Goal: Task Accomplishment & Management: Manage account settings

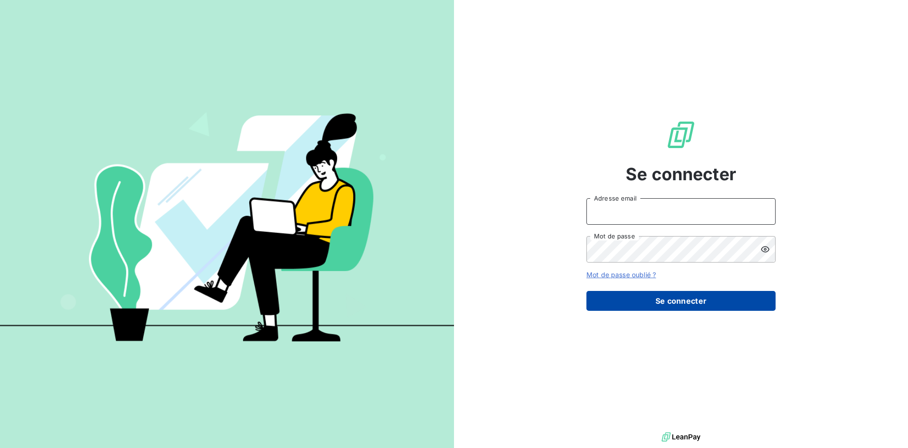
type input "[PERSON_NAME][EMAIL_ADDRESS][PERSON_NAME][DOMAIN_NAME]"
click at [691, 299] on button "Se connecter" at bounding box center [681, 301] width 189 height 20
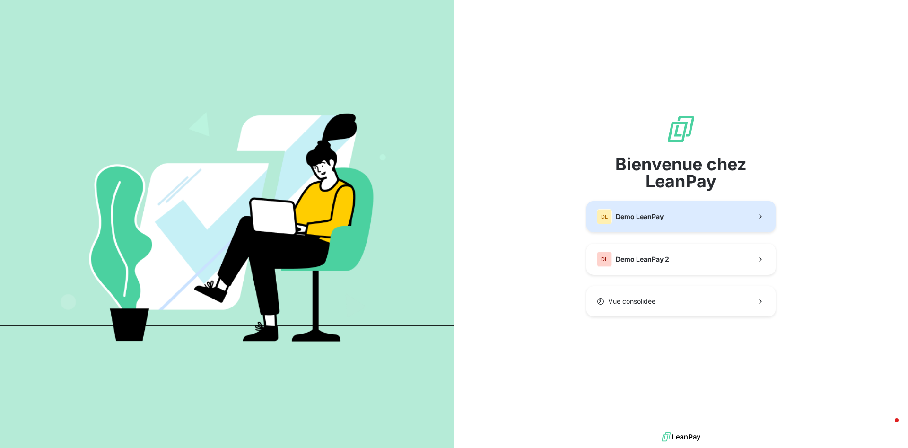
click at [700, 223] on button "DL Demo LeanPay" at bounding box center [681, 216] width 189 height 31
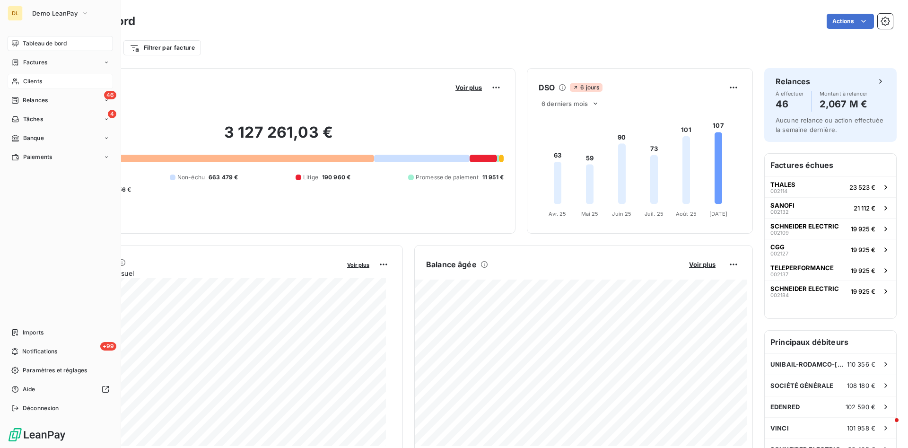
click at [42, 86] on div "Clients" at bounding box center [61, 81] width 106 height 15
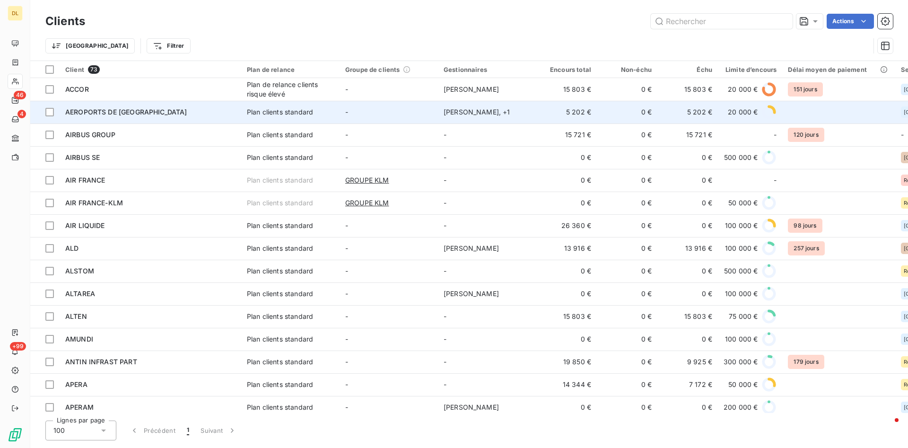
click at [189, 110] on div "AEROPORTS DE [GEOGRAPHIC_DATA]" at bounding box center [150, 111] width 170 height 9
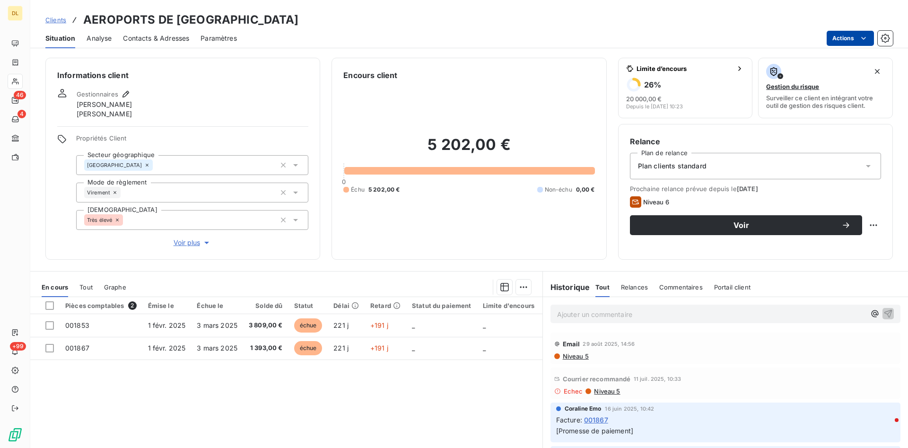
click at [857, 38] on html "DL 46 4 +99 Clients AEROPORTS DE PARIS Situation Analyse Contacts & Adresses Pa…" at bounding box center [454, 224] width 908 height 448
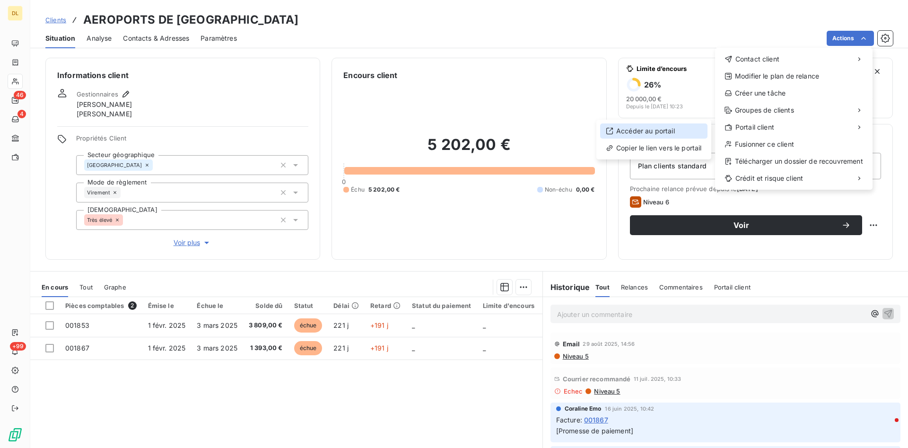
click at [670, 129] on div "Accéder au portail" at bounding box center [653, 130] width 107 height 15
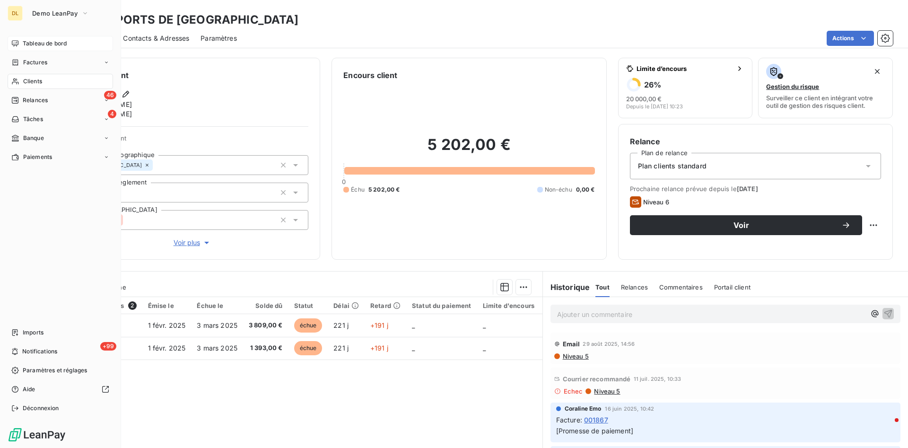
click at [35, 38] on div "Tableau de bord" at bounding box center [61, 43] width 106 height 15
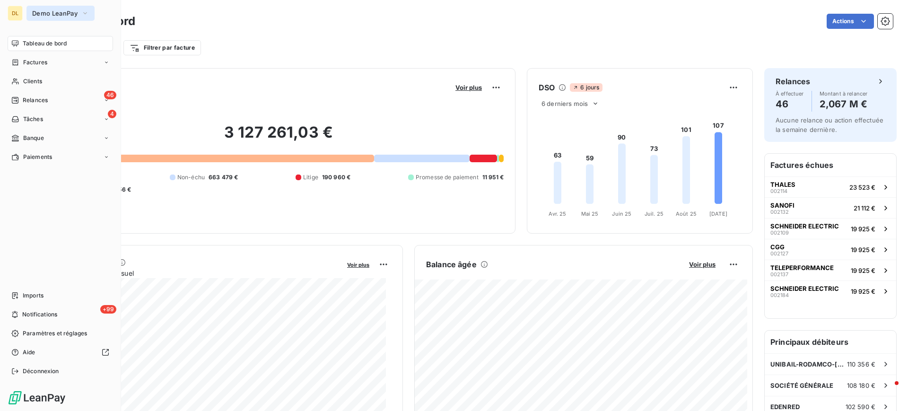
click at [79, 13] on button "Demo LeanPay" at bounding box center [60, 13] width 68 height 15
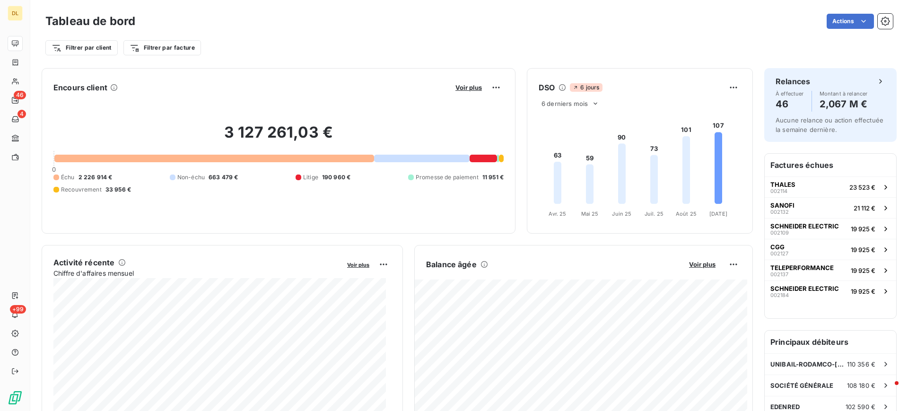
click at [435, 50] on div "Filtrer par client Filtrer par facture" at bounding box center [469, 48] width 848 height 18
click at [468, 88] on span "Voir plus" at bounding box center [469, 88] width 26 height 8
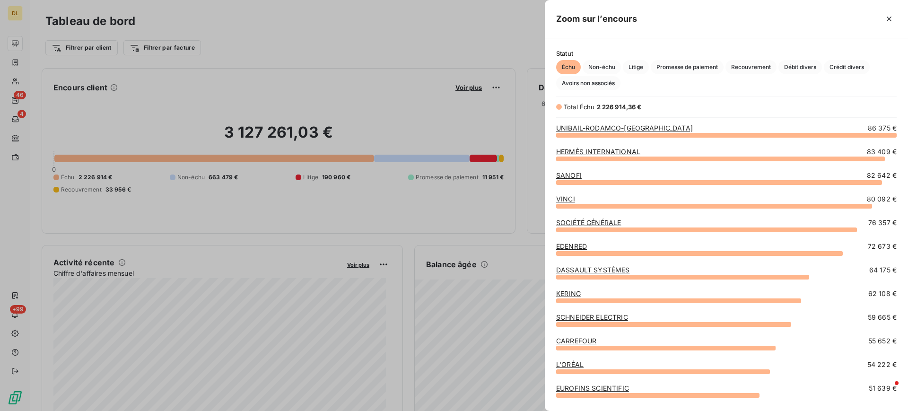
scroll to position [265, 353]
click at [889, 19] on icon "button" at bounding box center [889, 19] width 5 height 5
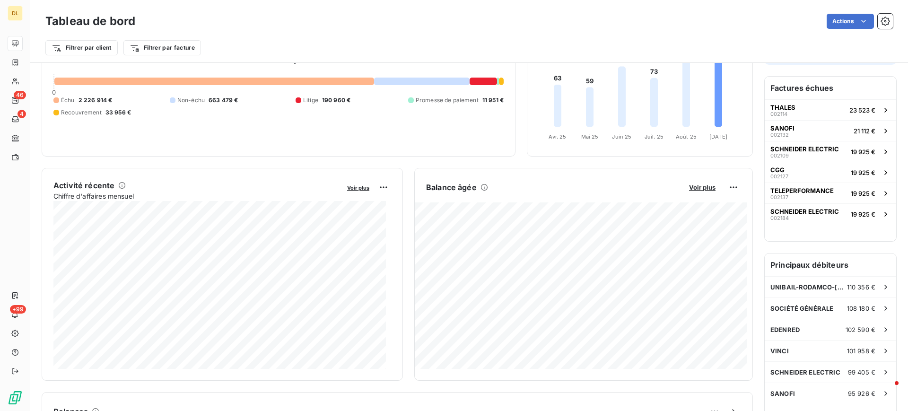
scroll to position [149, 0]
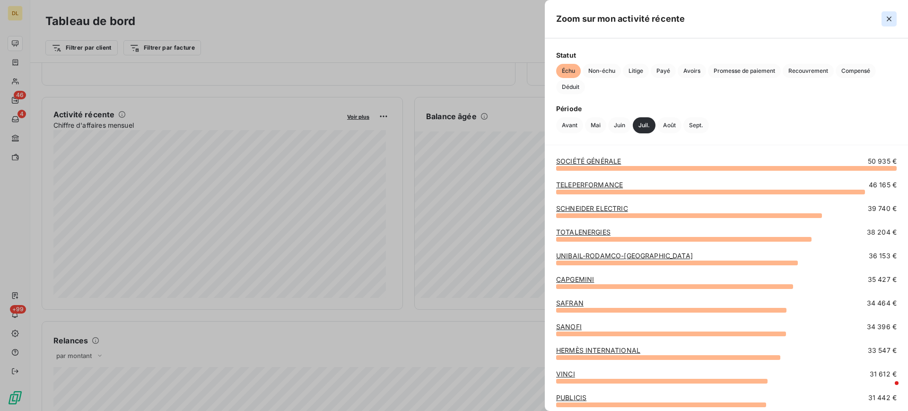
click at [888, 19] on icon "button" at bounding box center [889, 18] width 9 height 9
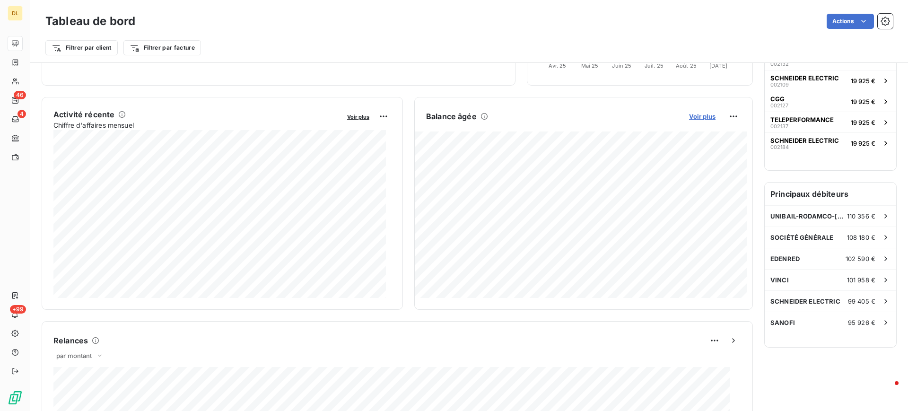
click at [698, 115] on span "Voir plus" at bounding box center [702, 117] width 26 height 8
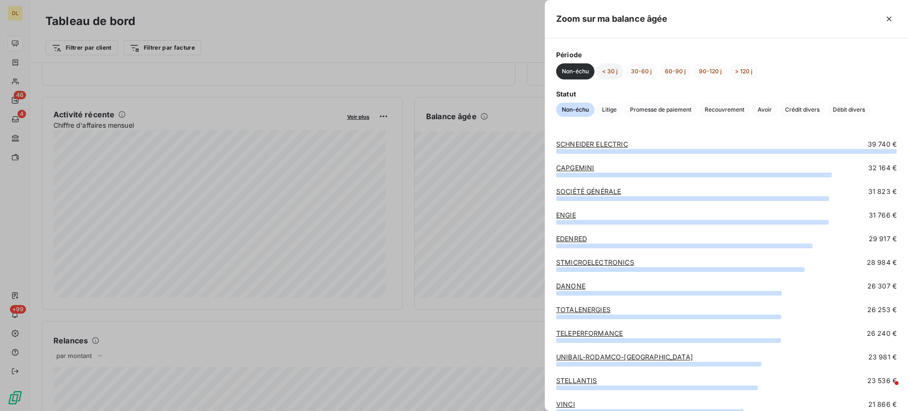
click at [607, 73] on button "< 30 j" at bounding box center [610, 71] width 27 height 16
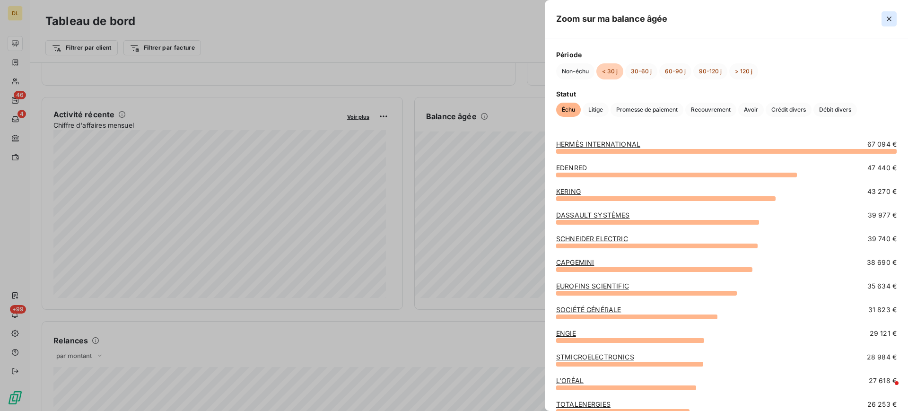
click at [892, 17] on icon "button" at bounding box center [889, 18] width 9 height 9
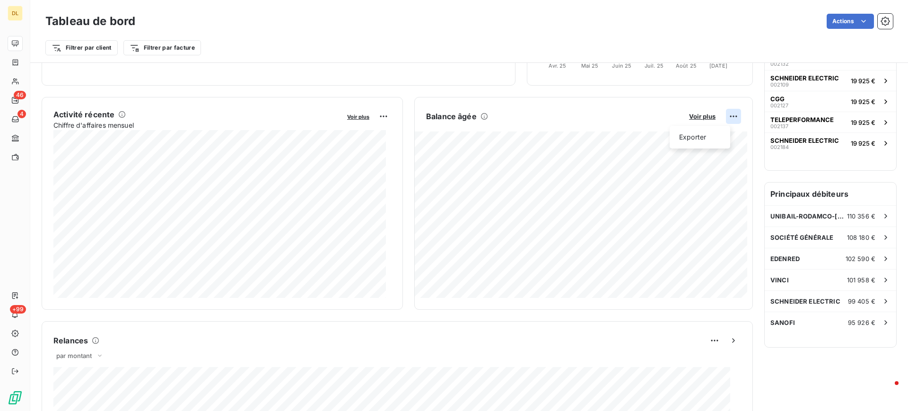
click at [722, 116] on html "DL 46 4 +99 Tableau de bord Actions Filtrer par client Filtrer par facture Enco…" at bounding box center [454, 205] width 908 height 411
click at [698, 137] on div "Exporter" at bounding box center [700, 137] width 53 height 15
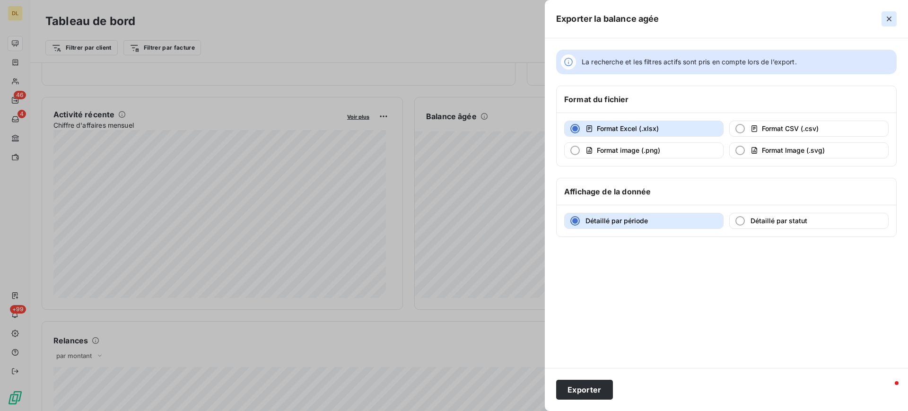
click at [889, 16] on icon "button" at bounding box center [889, 18] width 9 height 9
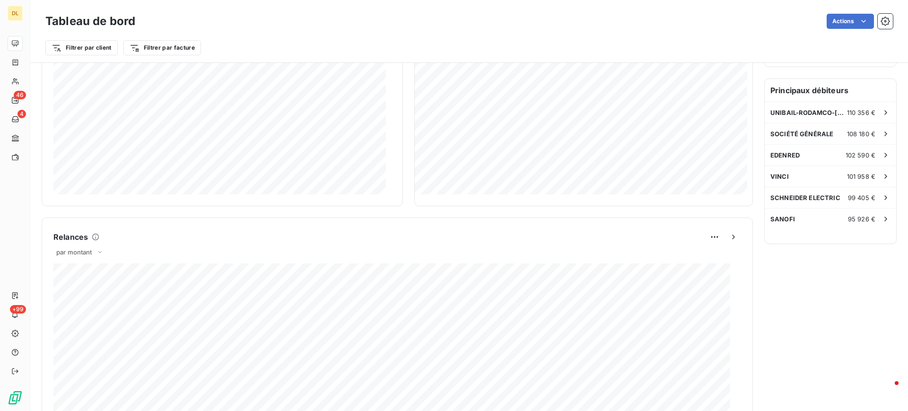
scroll to position [291, 0]
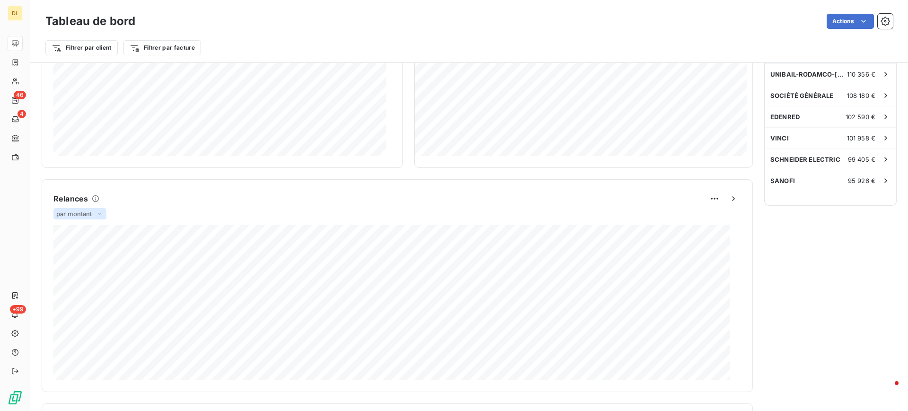
click at [91, 213] on span "par montant" at bounding box center [74, 214] width 36 height 8
click at [214, 181] on div "Relances par montant par montant par volume 1 044 069,66 € Relances effectuées …" at bounding box center [398, 285] width 712 height 213
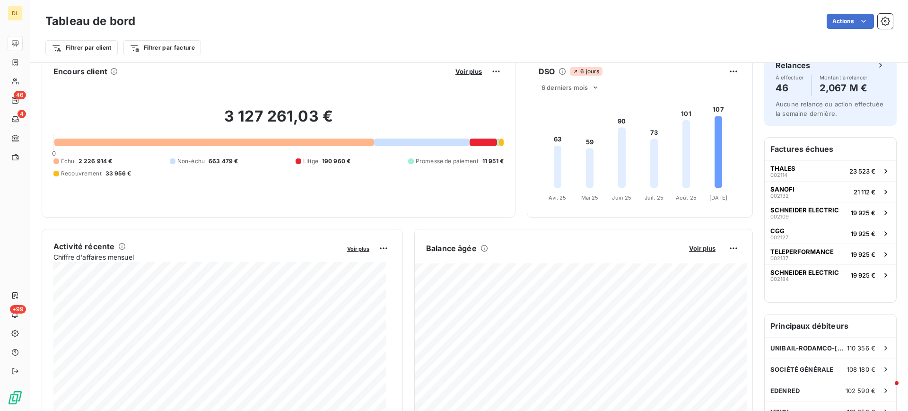
scroll to position [0, 0]
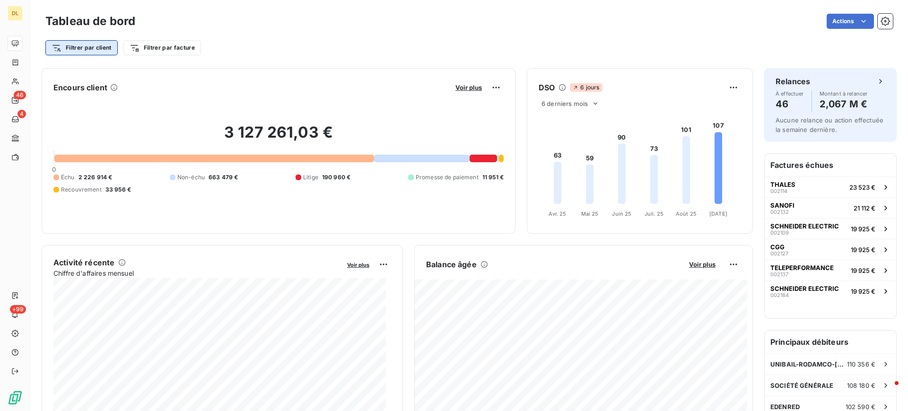
click at [94, 51] on html "DL 46 4 +99 Tableau de bord Actions Filtrer par client Filtrer par facture Enco…" at bounding box center [454, 205] width 908 height 411
click at [381, 38] on html "DL 46 4 +99 Tableau de bord Actions Filtrer par client Filtrer par facture Enco…" at bounding box center [454, 205] width 908 height 411
click at [175, 46] on html "DL 46 4 +99 Tableau de bord Actions Filtrer par client Filtrer par facture Enco…" at bounding box center [454, 205] width 908 height 411
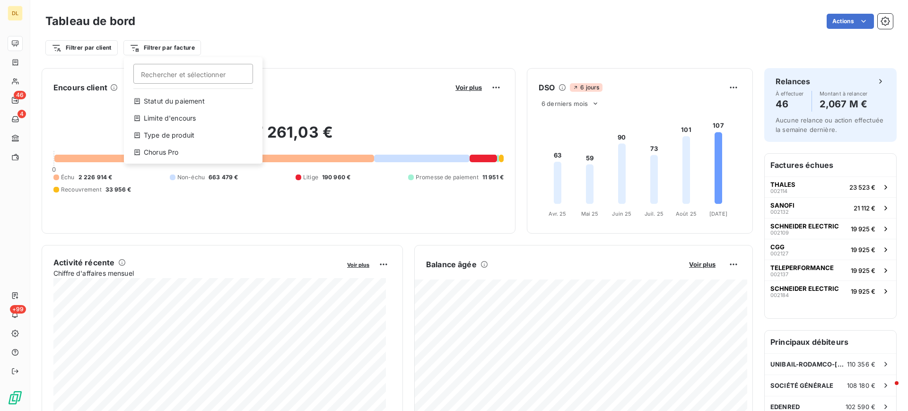
click at [309, 42] on html "DL 46 4 +99 Tableau de bord Actions Filtrer par client Filtrer par facture Rech…" at bounding box center [454, 205] width 908 height 411
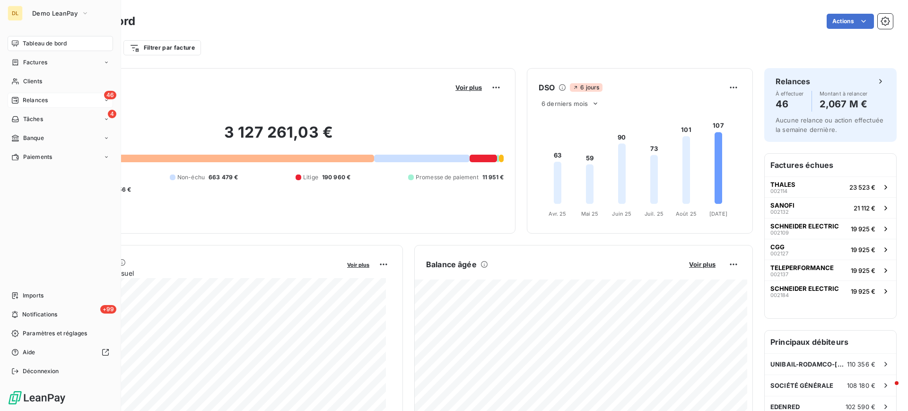
click at [46, 99] on span "Relances" at bounding box center [35, 100] width 25 height 9
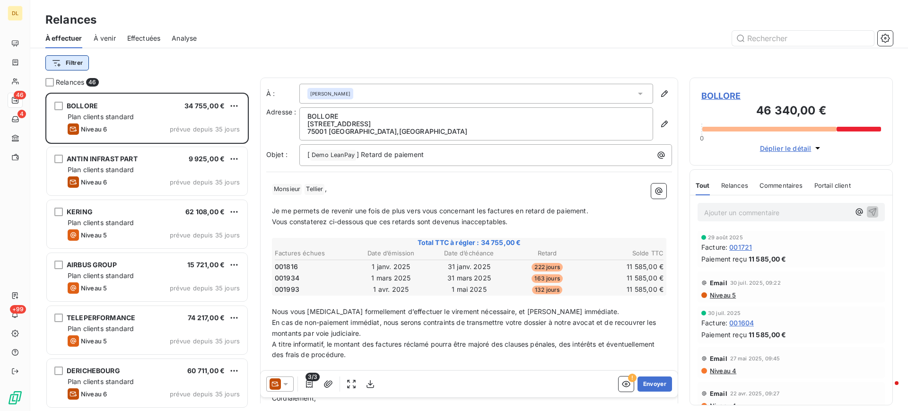
click at [74, 60] on html "DL 46 4 +99 Relances À effectuer À venir Effectuées Analyse Filtrer Relances 46…" at bounding box center [454, 205] width 908 height 411
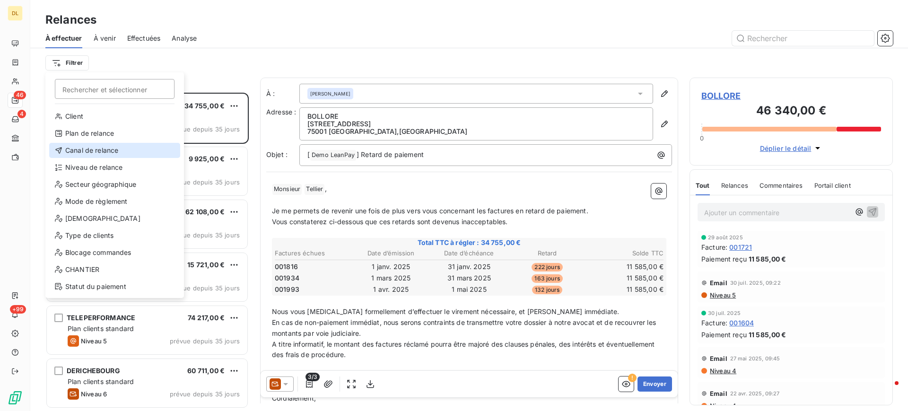
click at [105, 150] on div "Canal de relance" at bounding box center [114, 150] width 131 height 15
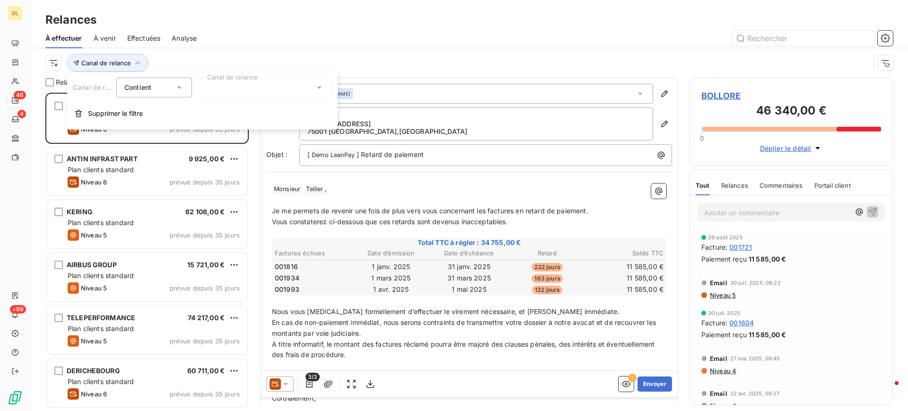
click at [244, 87] on div at bounding box center [264, 88] width 136 height 20
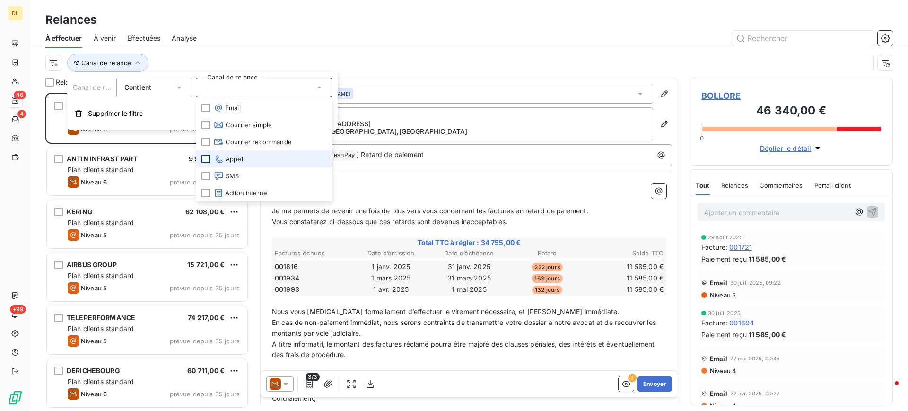
click at [208, 155] on div at bounding box center [206, 159] width 9 height 9
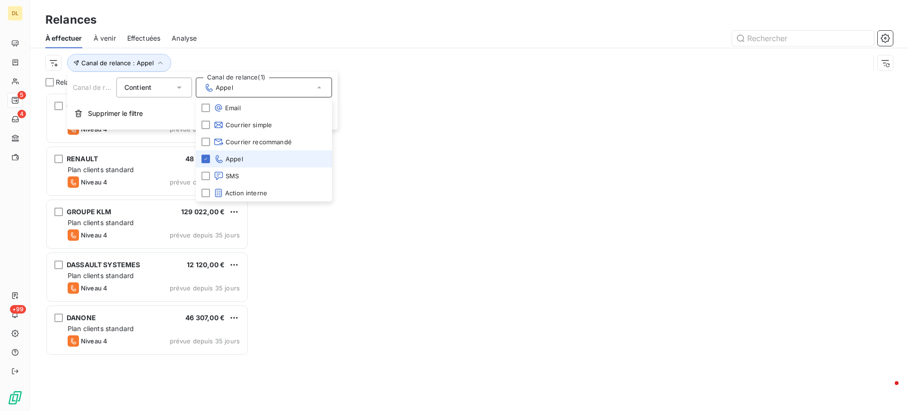
scroll to position [308, 193]
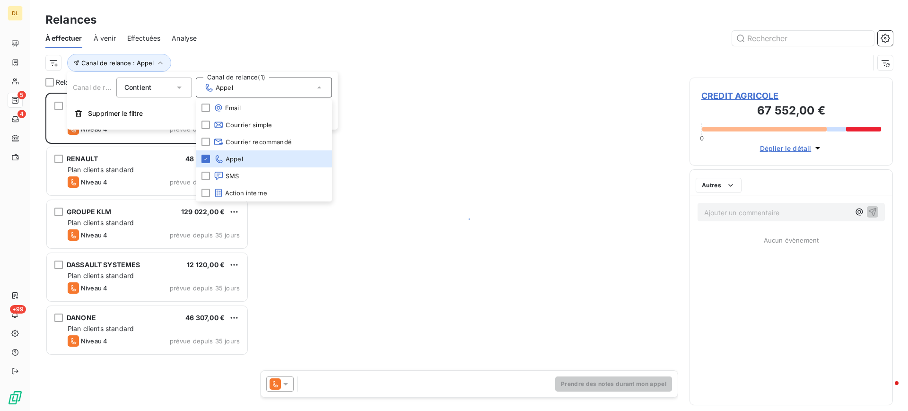
click at [374, 39] on div at bounding box center [550, 38] width 685 height 15
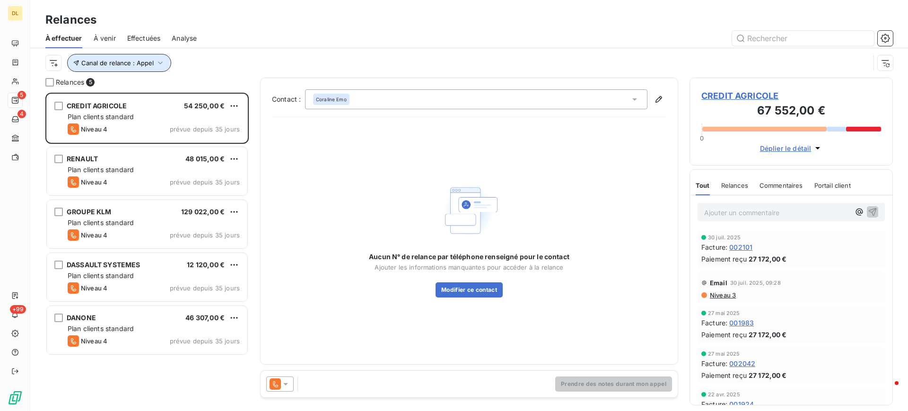
click at [140, 62] on span "Canal de relance : Appel" at bounding box center [117, 63] width 72 height 8
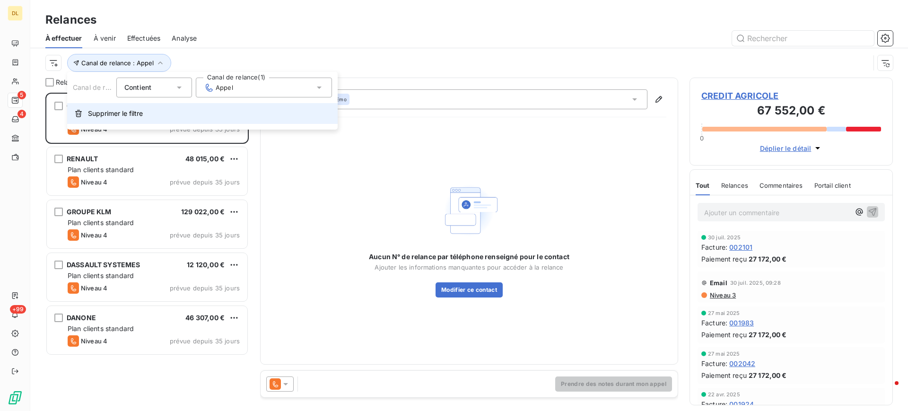
click at [89, 112] on span "Supprimer le filtre" at bounding box center [115, 113] width 55 height 9
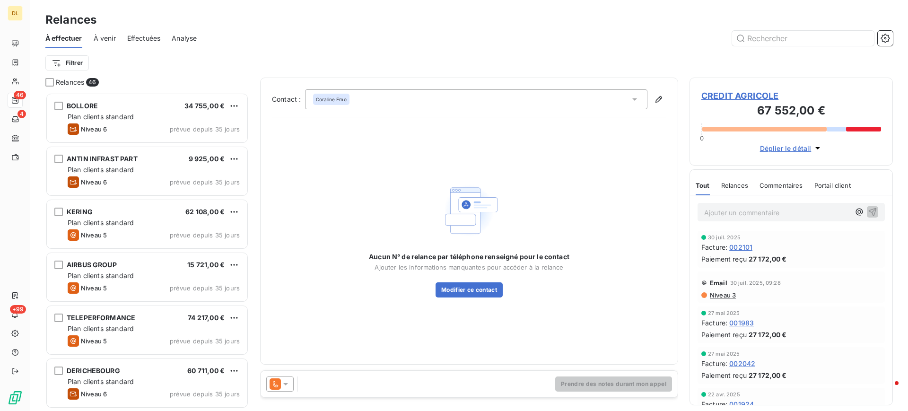
click at [77, 64] on html "DL 46 4 +99 Relances À effectuer À venir Effectuées Analyse Filtrer Relances 46…" at bounding box center [454, 205] width 908 height 411
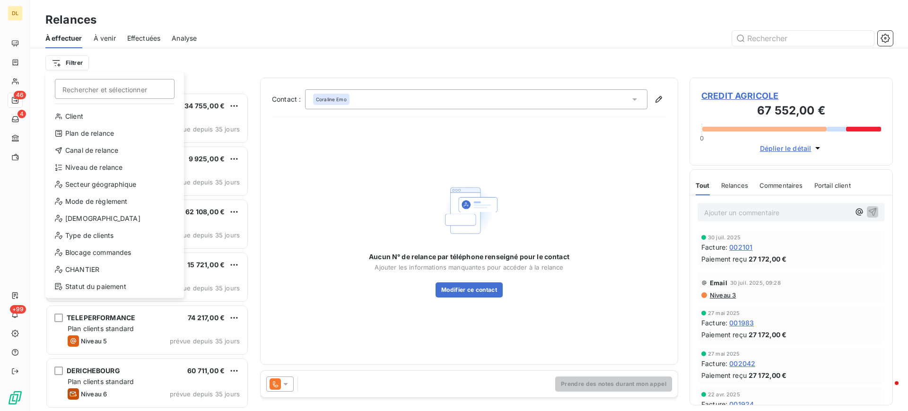
click at [185, 62] on html "DL 46 4 +99 Relances À effectuer À venir Effectuées Analyse Filtrer Rechercher …" at bounding box center [454, 205] width 908 height 411
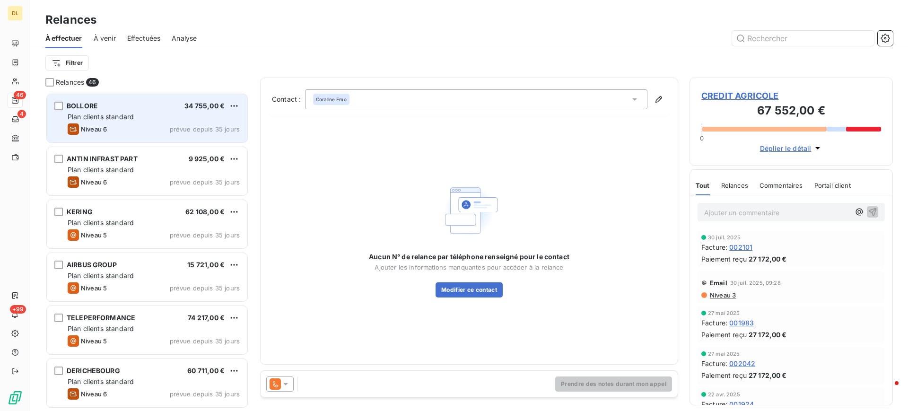
click at [159, 123] on div "BOLLORE 34 755,00 € Plan clients standard Niveau 6 prévue depuis 35 jours" at bounding box center [147, 118] width 201 height 48
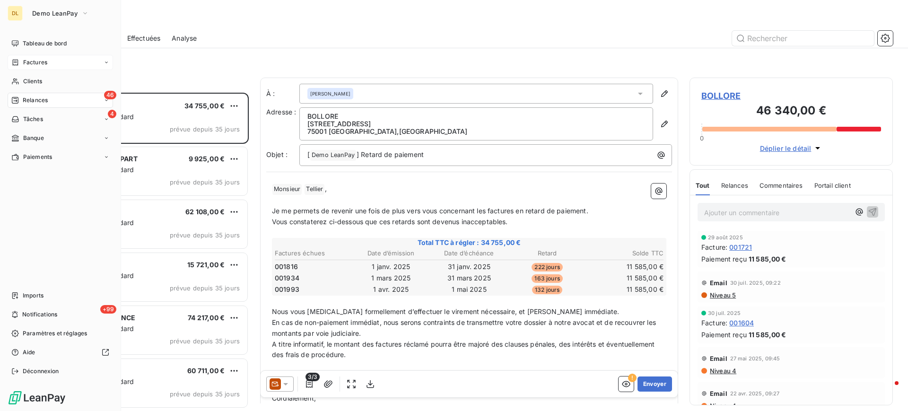
click at [36, 63] on span "Factures" at bounding box center [35, 62] width 24 height 9
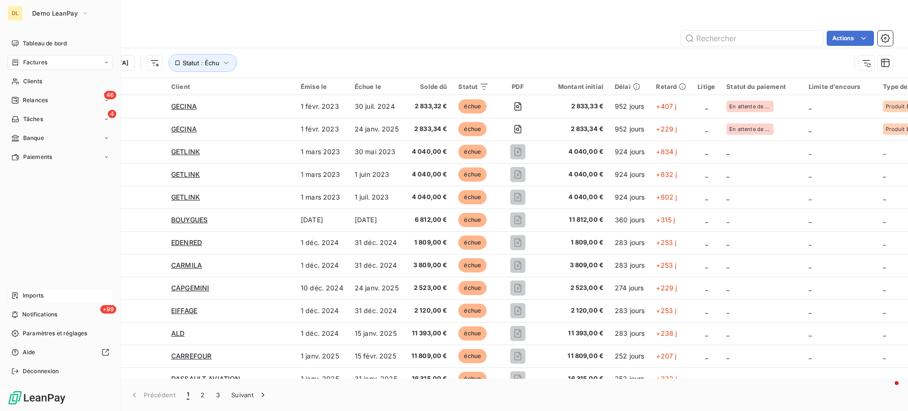
click at [34, 293] on span "Imports" at bounding box center [33, 295] width 21 height 9
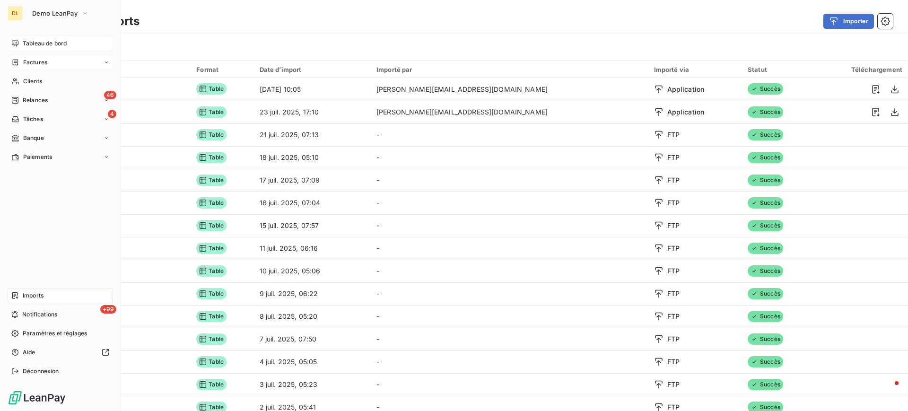
click at [25, 44] on span "Tableau de bord" at bounding box center [45, 43] width 44 height 9
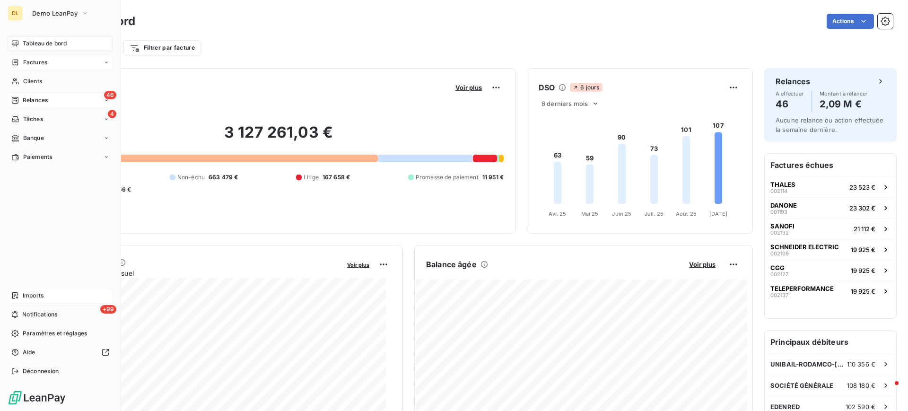
click at [45, 101] on span "Relances" at bounding box center [35, 100] width 25 height 9
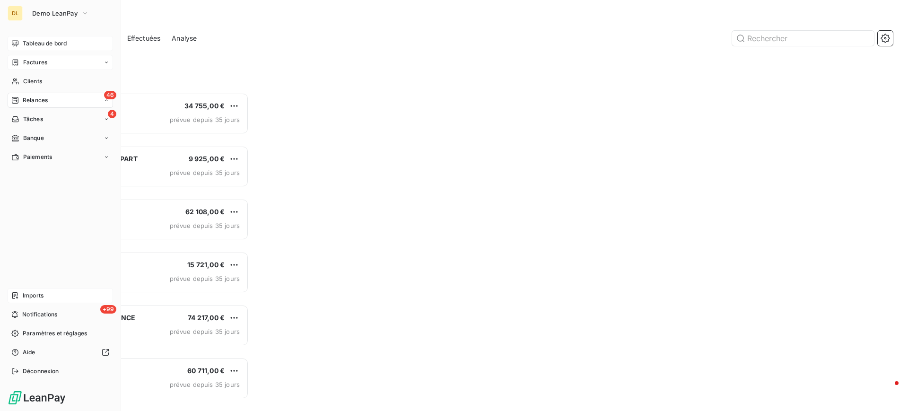
scroll to position [308, 193]
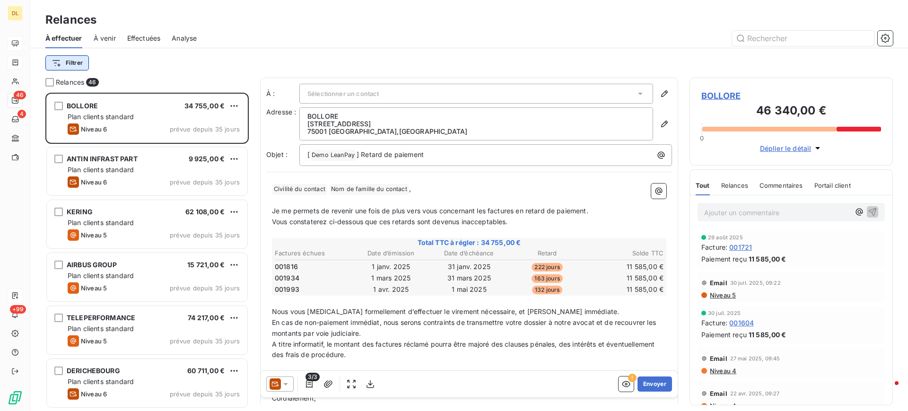
click at [71, 61] on html "DL 46 4 +99 Relances À effectuer À venir Effectuées Analyse Filtrer Relances 46…" at bounding box center [454, 205] width 908 height 411
click at [200, 56] on html "DL 46 4 +99 Relances À effectuer À venir Effectuées Analyse Filtrer Relances 46…" at bounding box center [454, 205] width 908 height 411
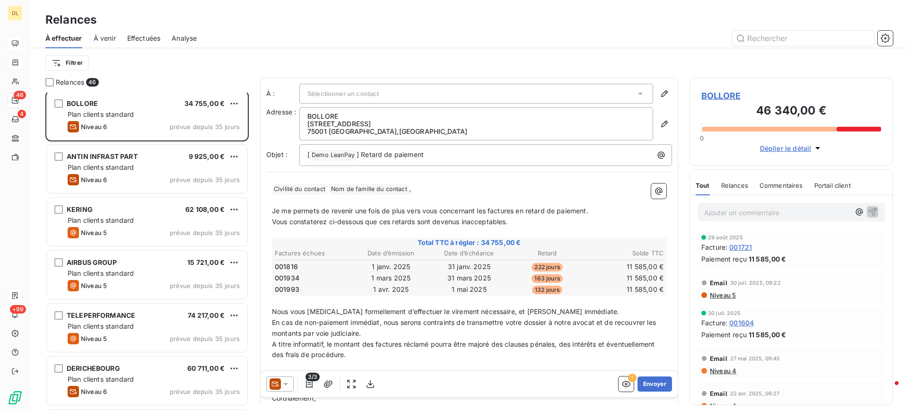
scroll to position [0, 0]
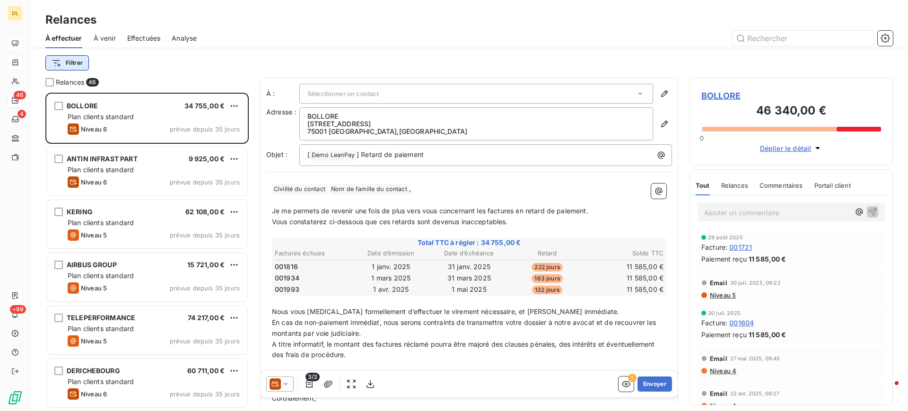
click at [76, 64] on html "DL 46 4 +99 Relances À effectuer À venir Effectuées Analyse Filtrer Relances 46…" at bounding box center [454, 205] width 908 height 411
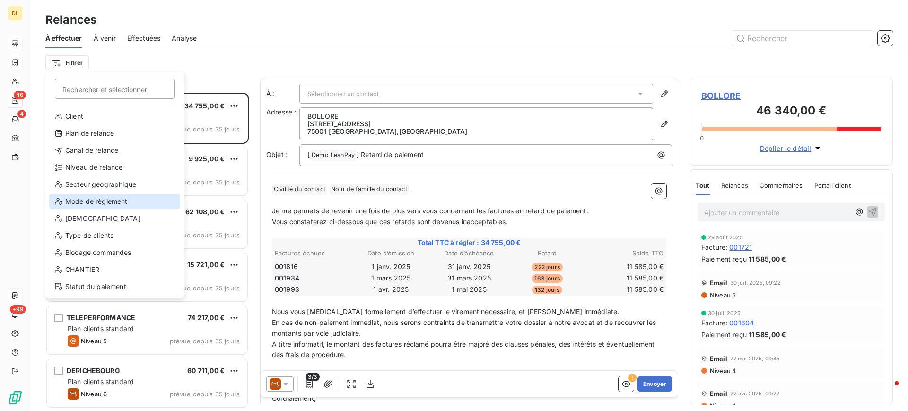
click at [89, 197] on div "Mode de règlement" at bounding box center [114, 201] width 131 height 15
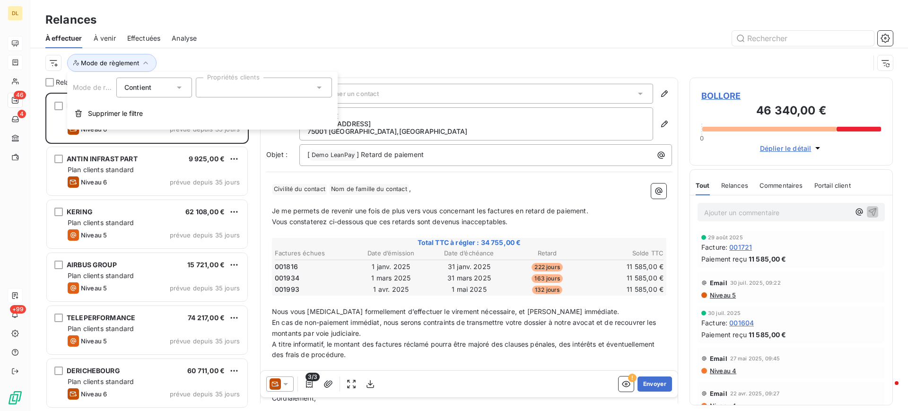
drag, startPoint x: 257, startPoint y: 88, endPoint x: 251, endPoint y: 85, distance: 6.3
click at [251, 85] on div at bounding box center [264, 88] width 136 height 20
click at [208, 132] on div at bounding box center [207, 131] width 9 height 9
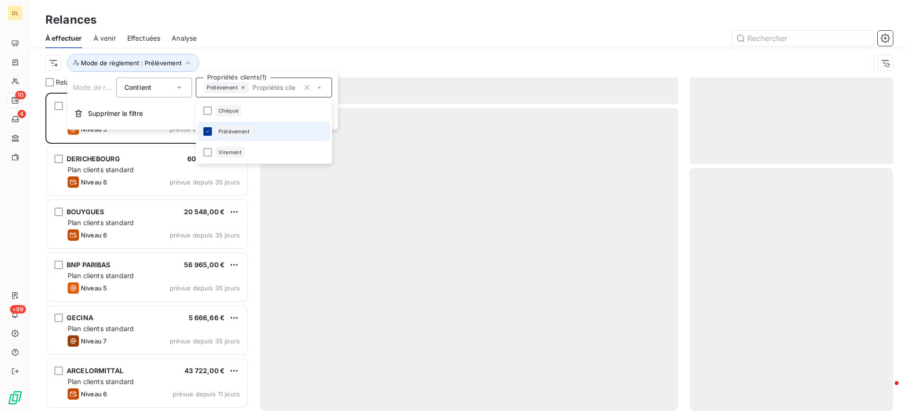
scroll to position [308, 193]
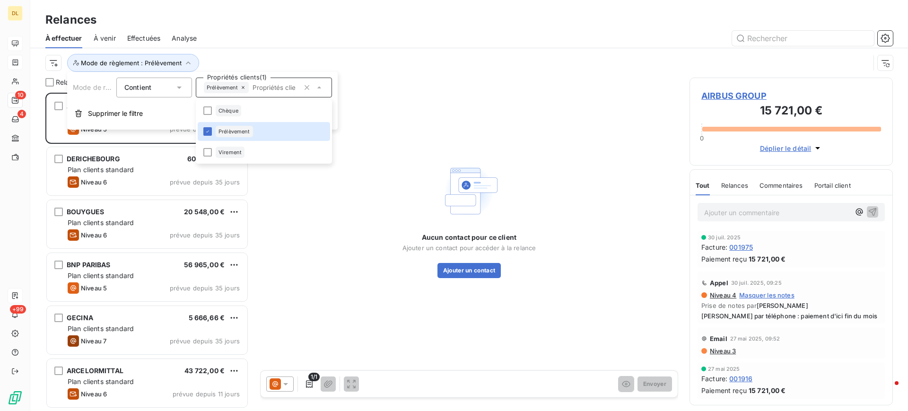
click at [353, 47] on div "À effectuer À venir Effectuées Analyse" at bounding box center [469, 38] width 878 height 20
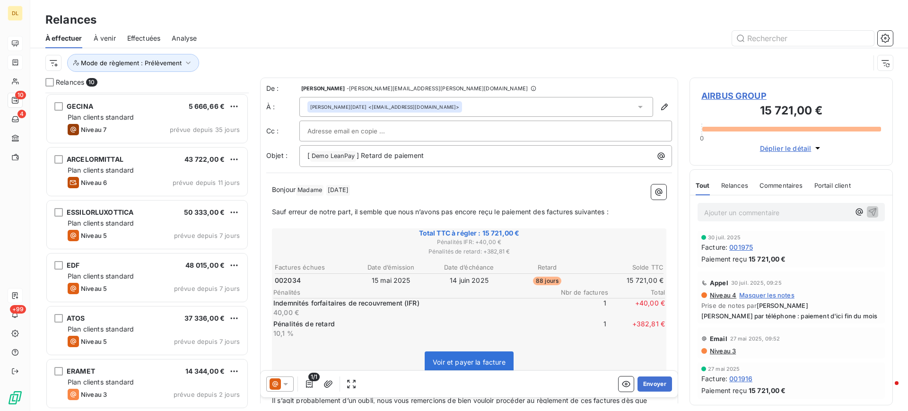
scroll to position [0, 0]
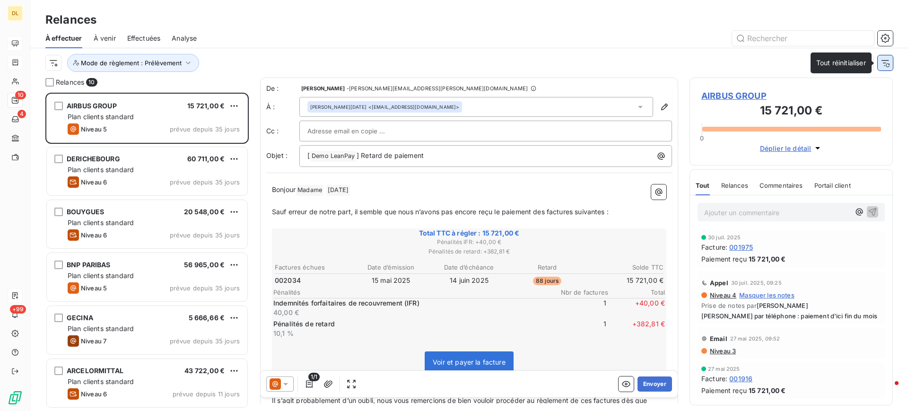
click at [886, 65] on icon "button" at bounding box center [885, 62] width 9 height 9
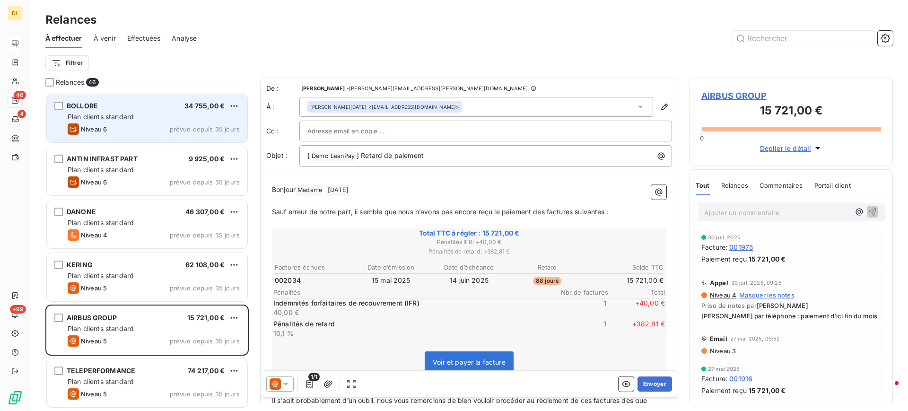
click at [137, 116] on div "Plan clients standard" at bounding box center [154, 116] width 172 height 9
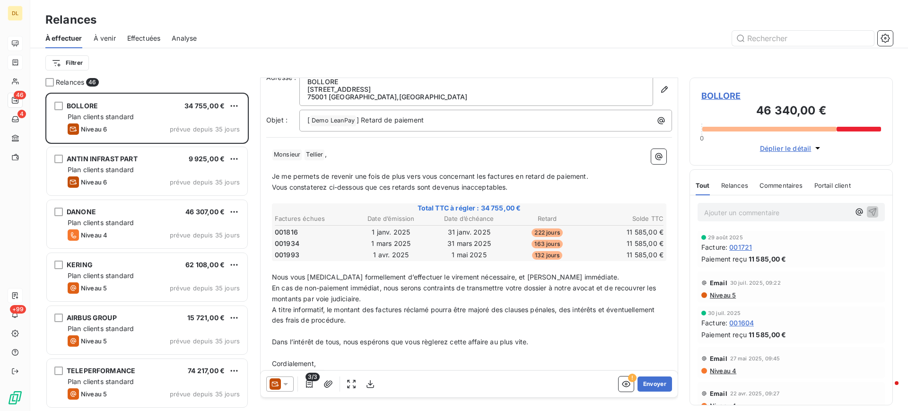
scroll to position [61, 0]
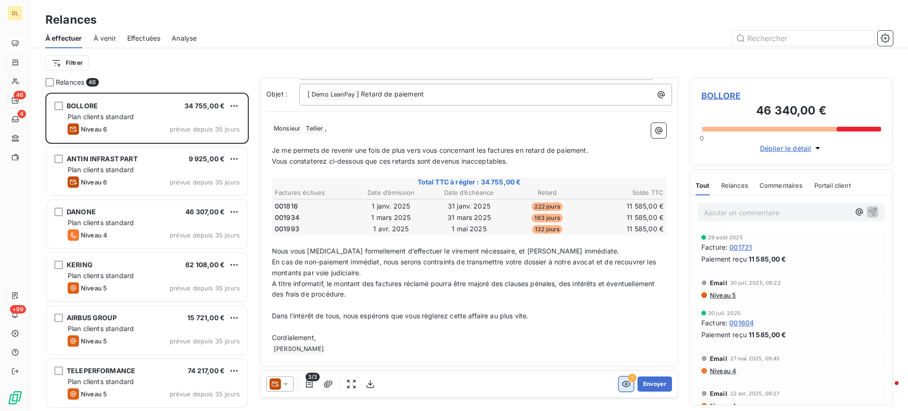
click at [622, 385] on icon "button" at bounding box center [626, 383] width 9 height 9
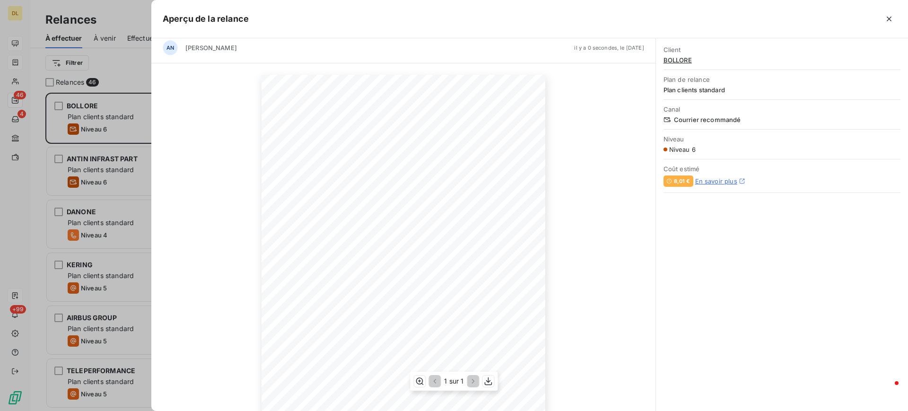
scroll to position [0, 0]
click at [888, 17] on icon "button" at bounding box center [889, 19] width 5 height 5
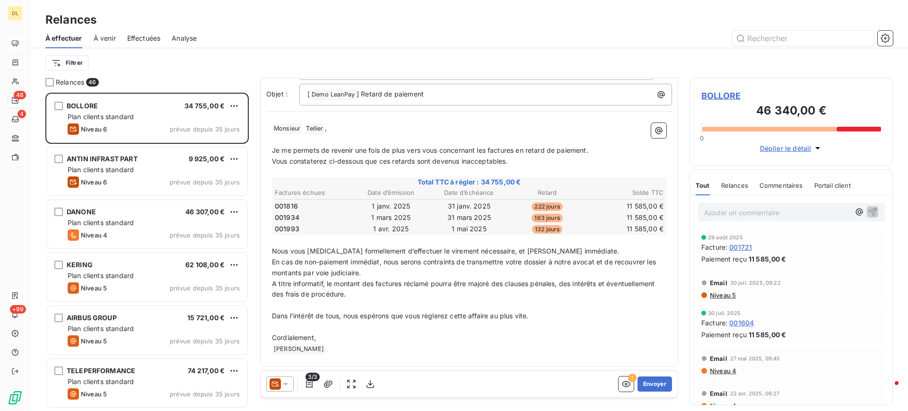
click at [767, 210] on p "Ajouter un commentaire ﻿" at bounding box center [778, 213] width 146 height 12
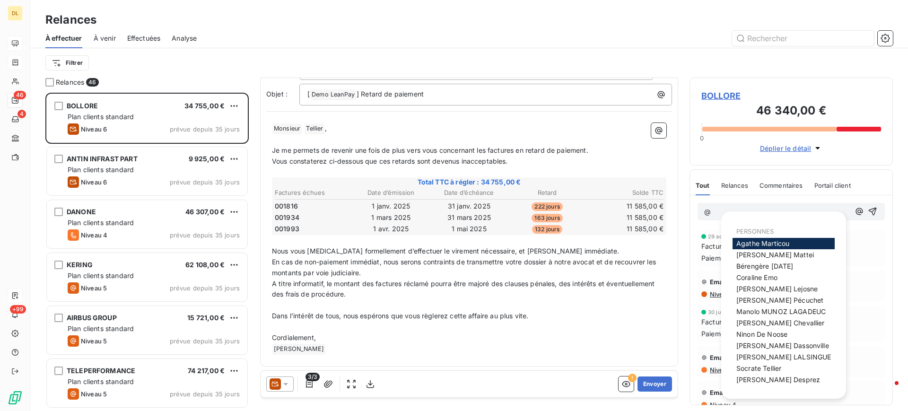
click at [587, 15] on div "Relances" at bounding box center [469, 19] width 878 height 17
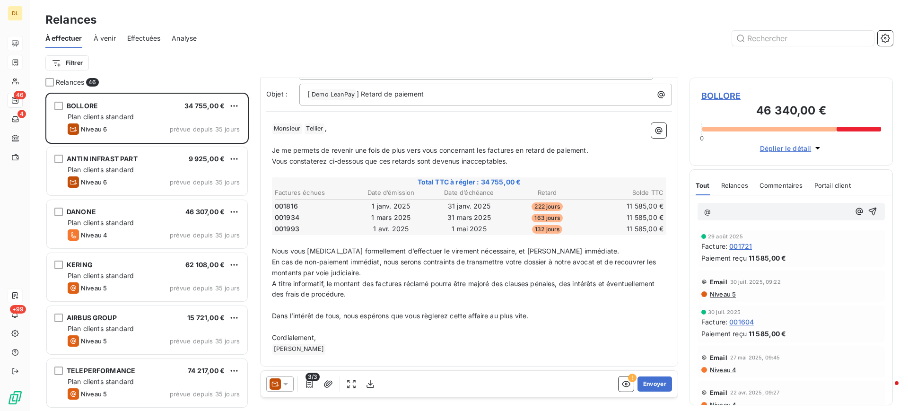
click at [146, 38] on span "Effectuées" at bounding box center [144, 38] width 34 height 9
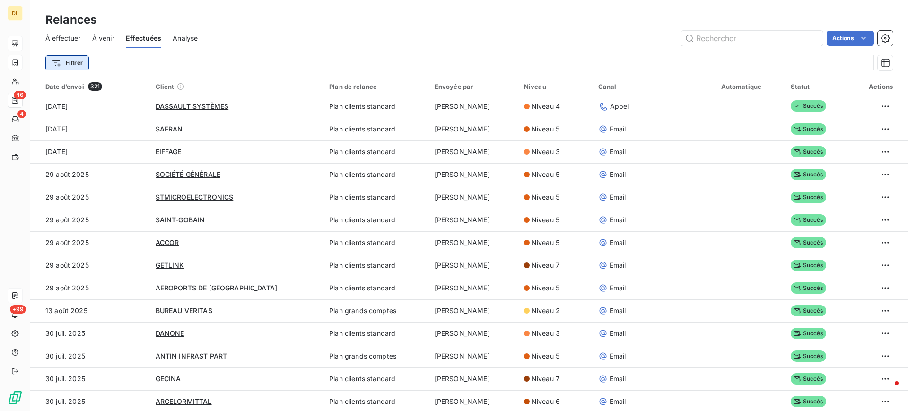
click at [77, 64] on html "DL 46 4 +99 Relances À effectuer À venir Effectuées Analyse Actions Filtrer Dat…" at bounding box center [454, 205] width 908 height 411
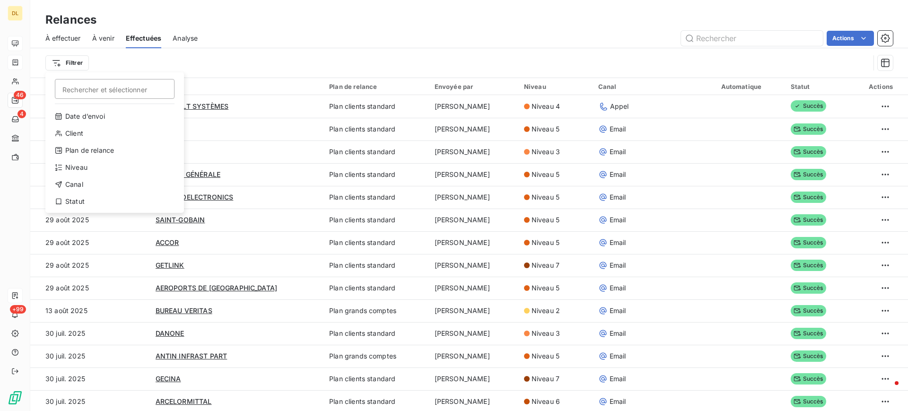
click at [360, 55] on html "DL 46 4 +99 Relances À effectuer À venir Effectuées Analyse Actions Filtrer Rec…" at bounding box center [454, 205] width 908 height 411
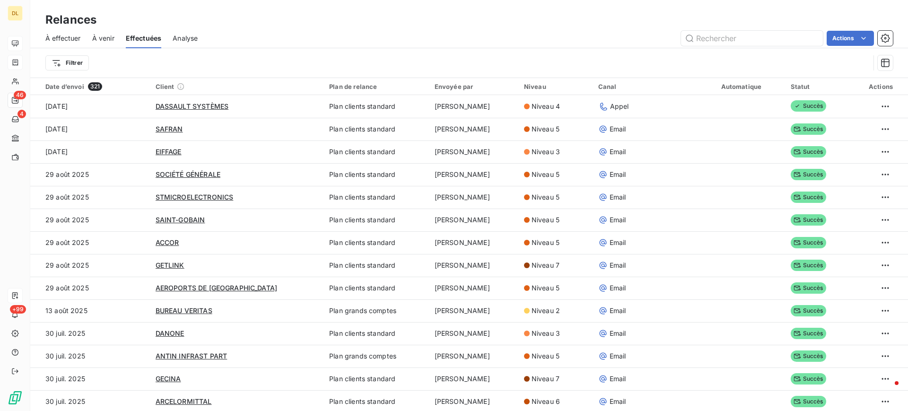
click at [78, 41] on span "À effectuer" at bounding box center [62, 38] width 35 height 9
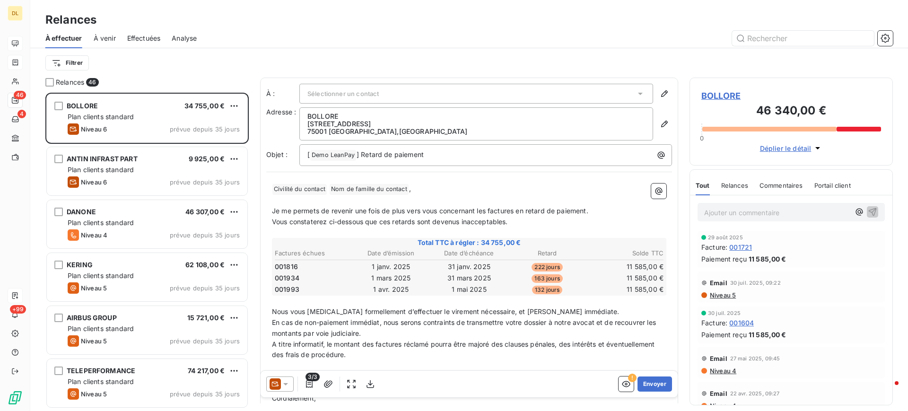
scroll to position [308, 193]
click at [452, 91] on div "Sélectionner un contact" at bounding box center [477, 94] width 354 height 20
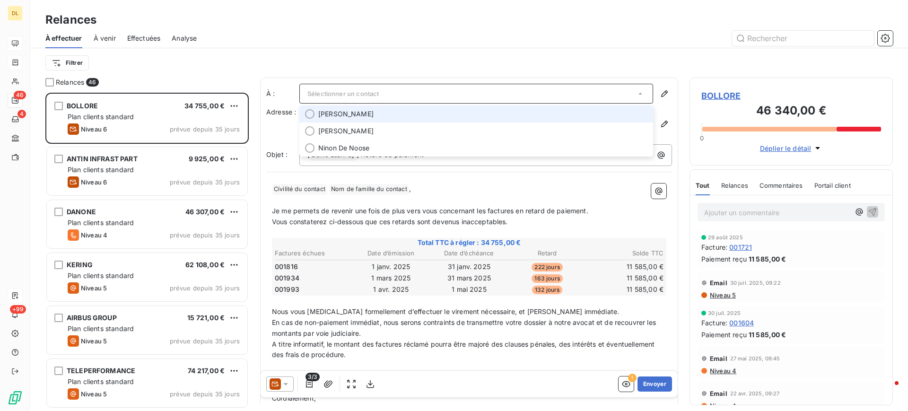
click at [452, 91] on div "Sélectionner un contact" at bounding box center [477, 94] width 354 height 20
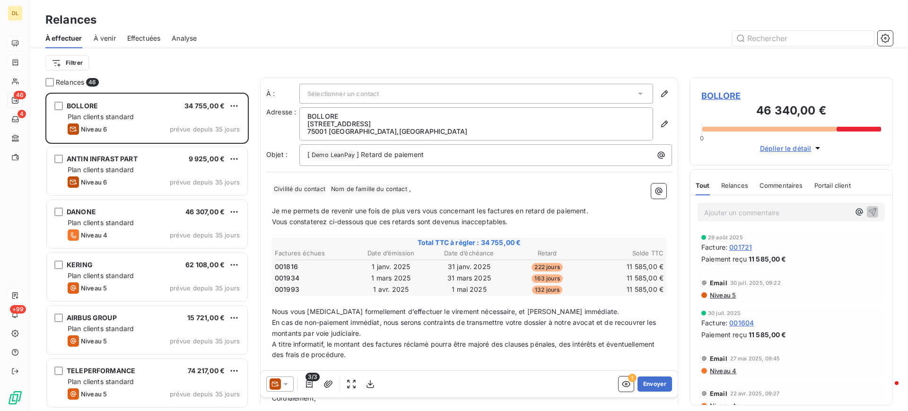
click at [454, 72] on div "Filtrer" at bounding box center [469, 62] width 848 height 29
click at [71, 64] on html "DL 46 4 +99 Relances À effectuer À venir Effectuées Analyse Filtrer Relances 46…" at bounding box center [454, 205] width 908 height 411
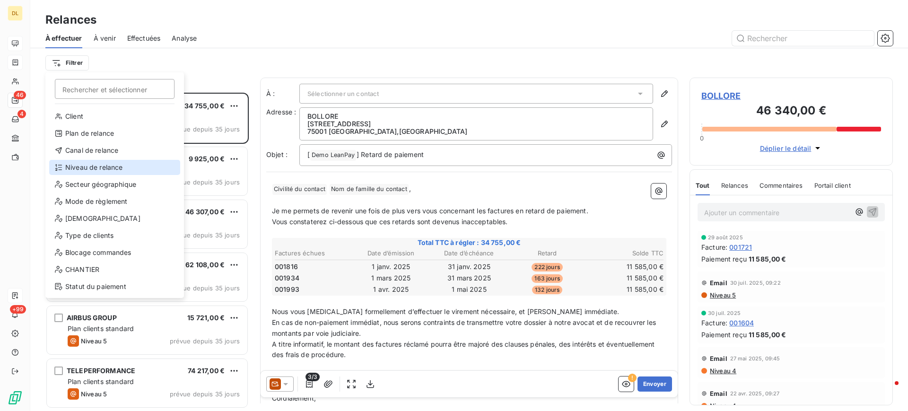
click at [83, 167] on div "Niveau de relance" at bounding box center [114, 167] width 131 height 15
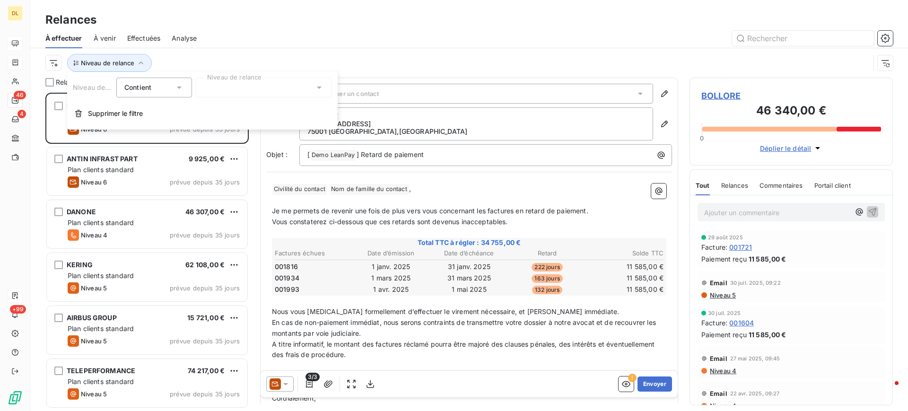
click at [257, 87] on div at bounding box center [264, 88] width 136 height 20
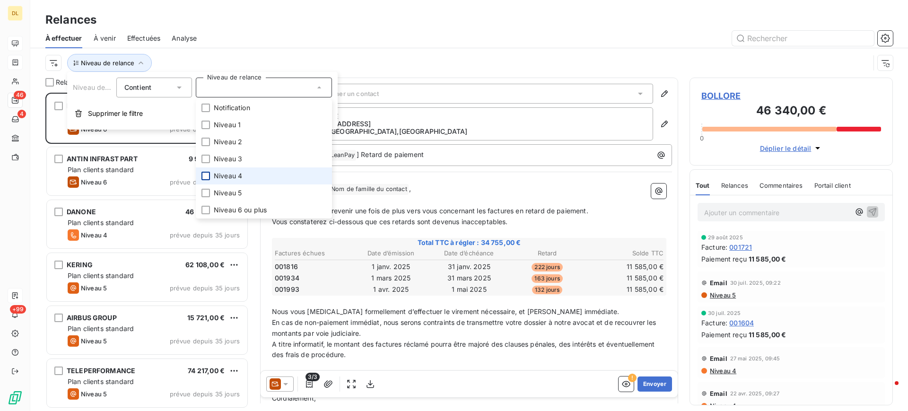
click at [206, 176] on div at bounding box center [206, 176] width 9 height 9
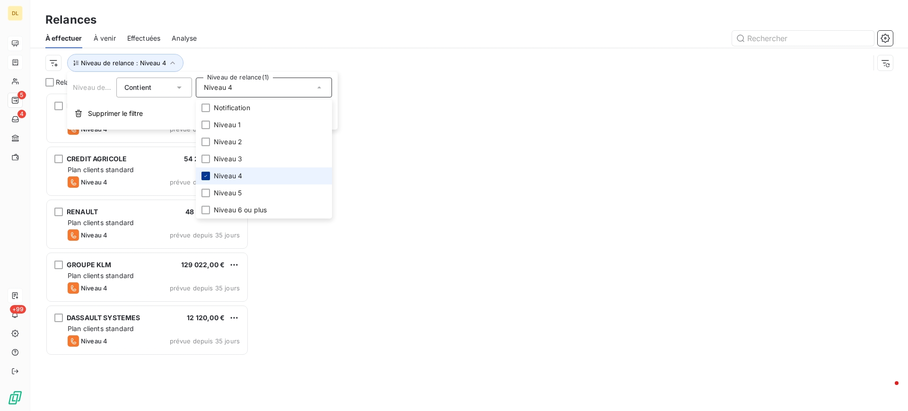
scroll to position [308, 193]
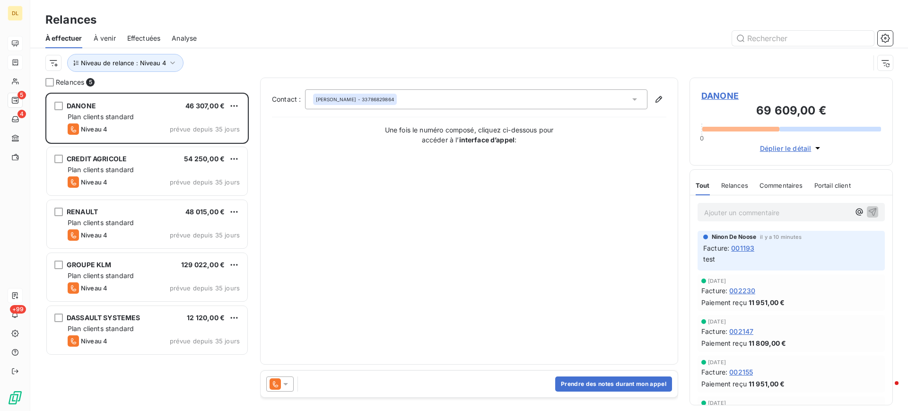
click at [327, 45] on div "À effectuer À venir Effectuées Analyse" at bounding box center [469, 38] width 878 height 20
click at [627, 386] on button "Prendre des notes durant mon appel" at bounding box center [613, 384] width 117 height 15
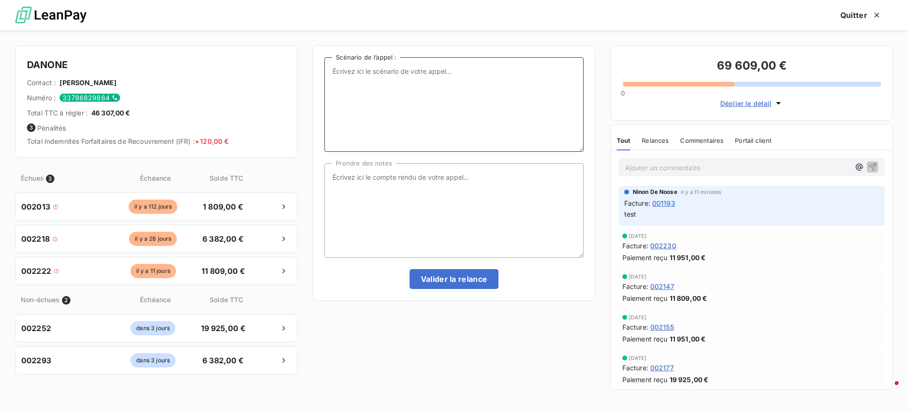
click at [382, 77] on textarea "Scénario de l’appel :" at bounding box center [454, 104] width 259 height 95
click at [417, 204] on textarea "Prendre des notes" at bounding box center [454, 210] width 259 height 95
click at [660, 143] on span "Relances" at bounding box center [655, 141] width 27 height 8
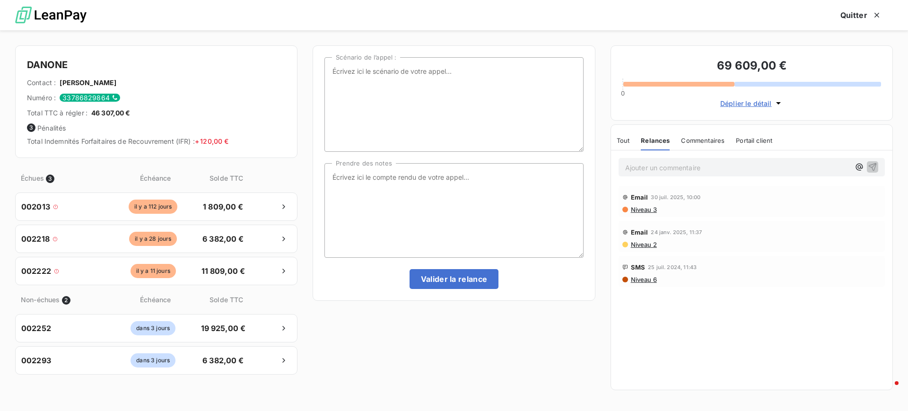
click at [707, 139] on span "Commentaires" at bounding box center [703, 141] width 44 height 8
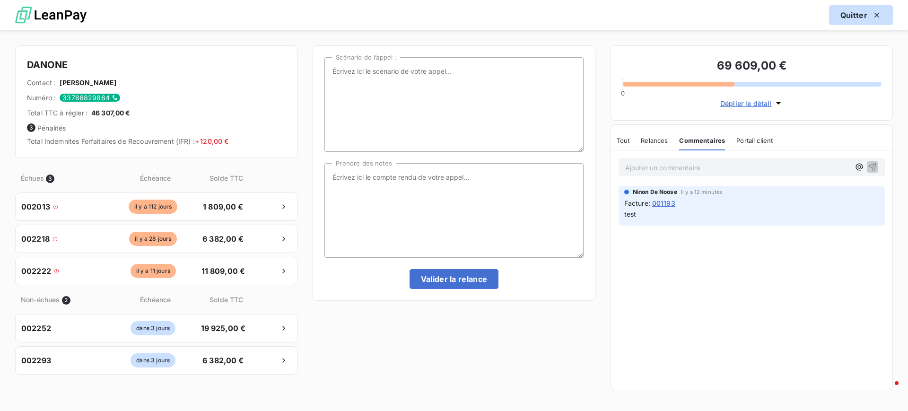
click at [875, 16] on icon "button" at bounding box center [877, 14] width 9 height 9
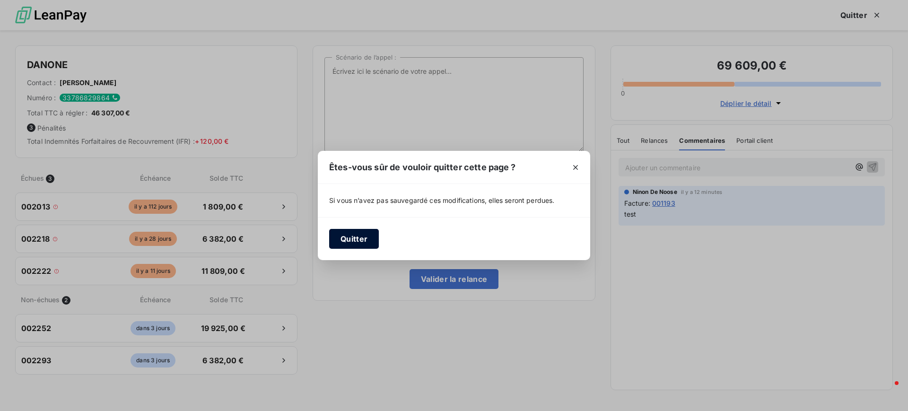
click at [357, 241] on button "Quitter" at bounding box center [354, 239] width 50 height 20
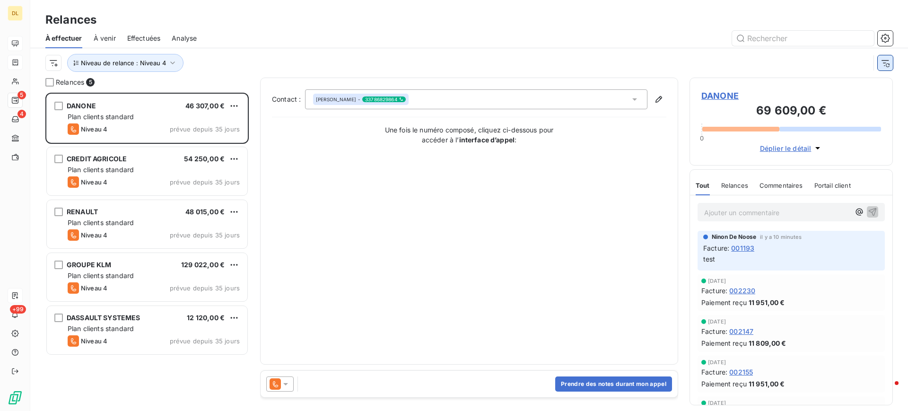
click at [885, 63] on icon "button" at bounding box center [886, 63] width 8 height 6
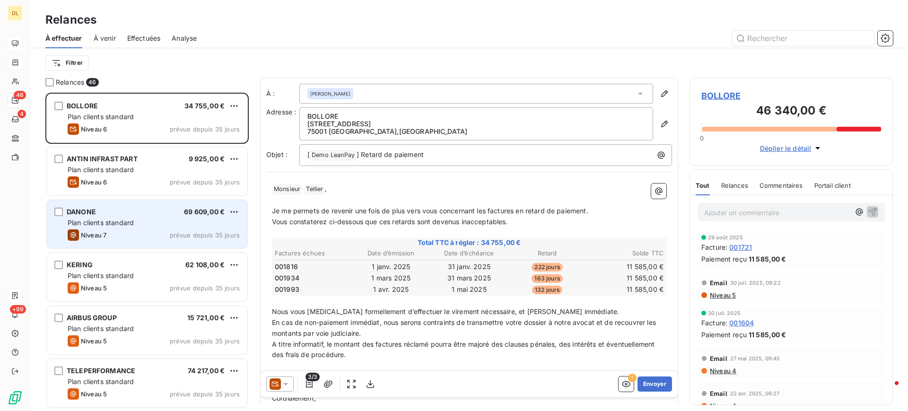
click at [148, 224] on div "Plan clients standard" at bounding box center [154, 222] width 172 height 9
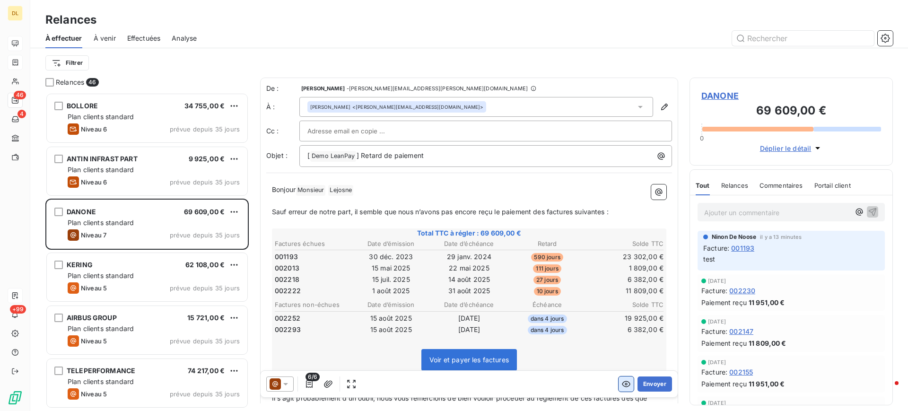
click at [622, 381] on icon "button" at bounding box center [626, 384] width 9 height 6
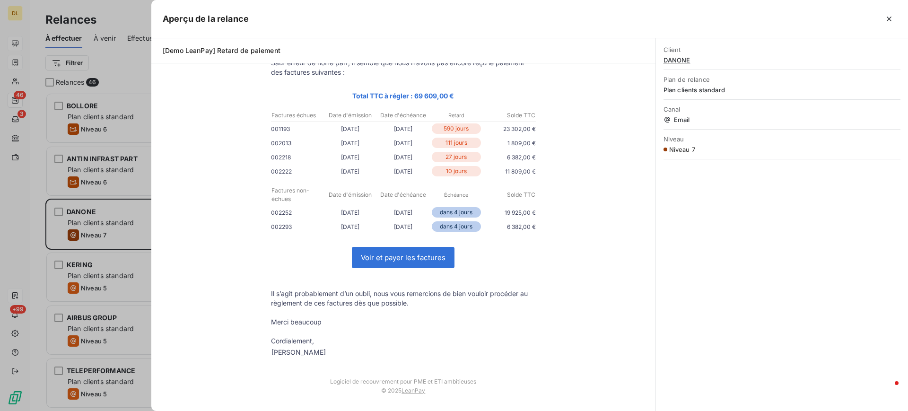
scroll to position [90, 0]
click at [891, 21] on icon "button" at bounding box center [889, 18] width 9 height 9
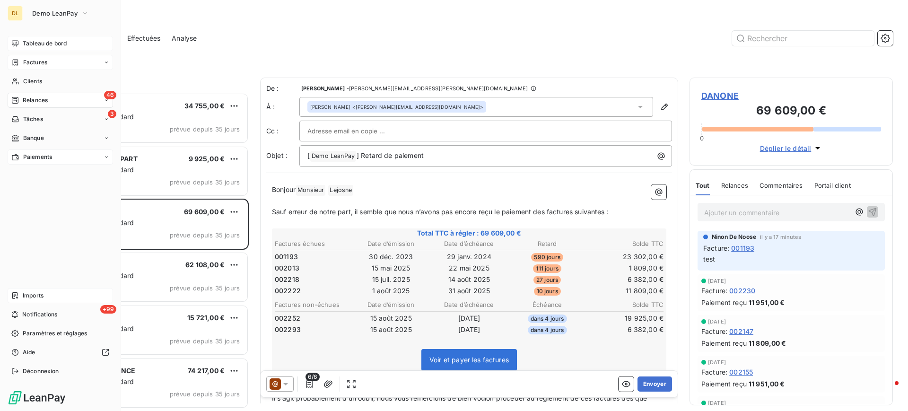
click at [37, 156] on span "Paiements" at bounding box center [37, 157] width 29 height 9
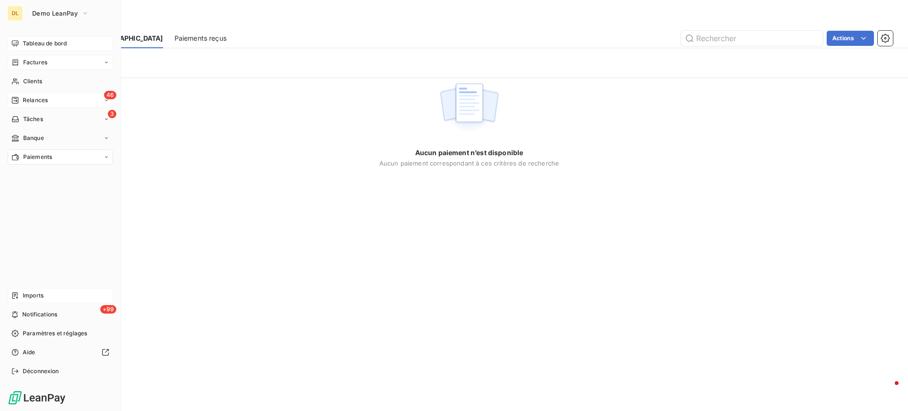
click at [42, 62] on span "Factures" at bounding box center [35, 62] width 24 height 9
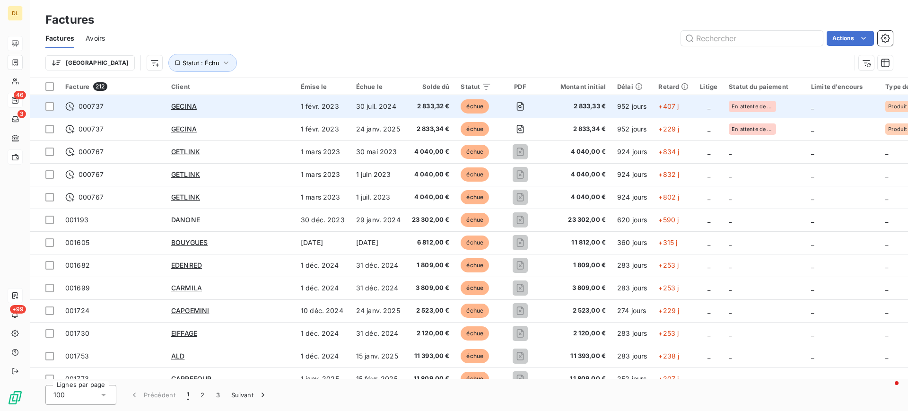
click at [267, 106] on div "GECINA" at bounding box center [230, 106] width 118 height 9
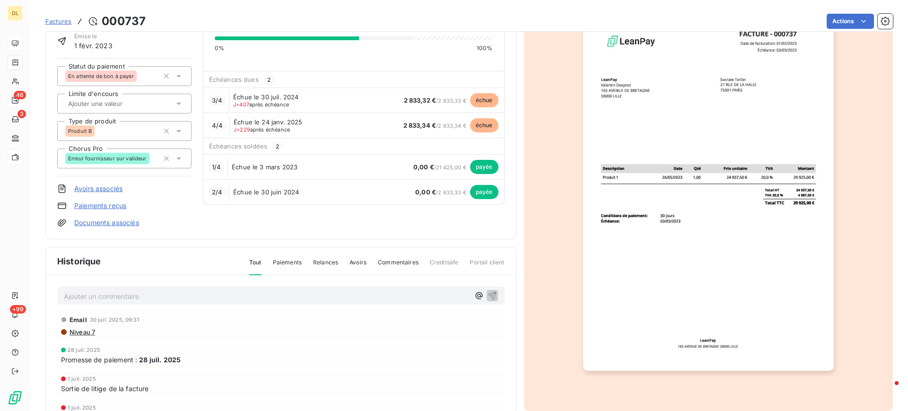
scroll to position [132, 0]
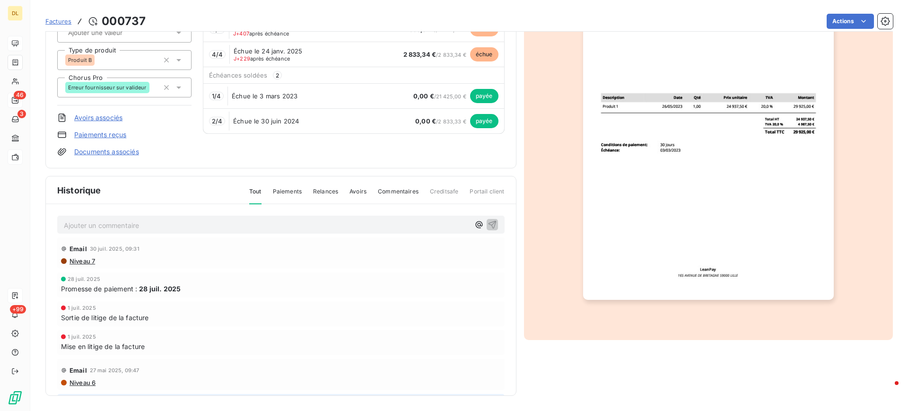
click at [346, 213] on div "Ajouter un commentaire ﻿ Email 30 juil. 2025, 09:31 Niveau 7 28 juil. 2025 Prom…" at bounding box center [281, 313] width 470 height 219
click at [344, 225] on p "Ajouter un commentaire ﻿" at bounding box center [267, 226] width 406 height 12
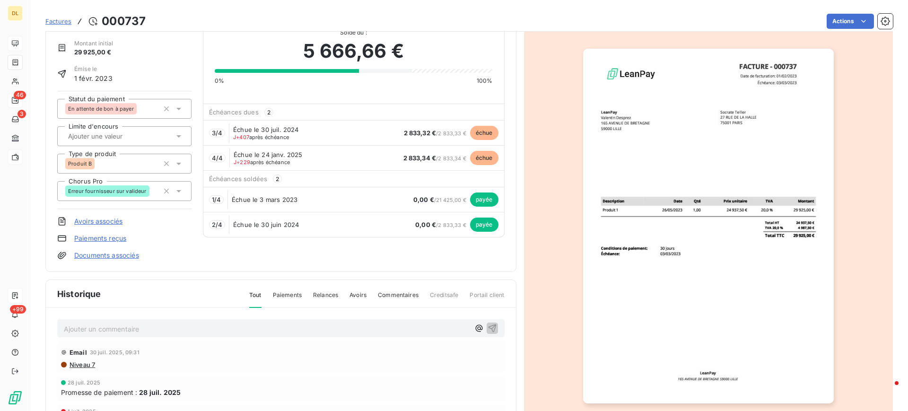
scroll to position [0, 0]
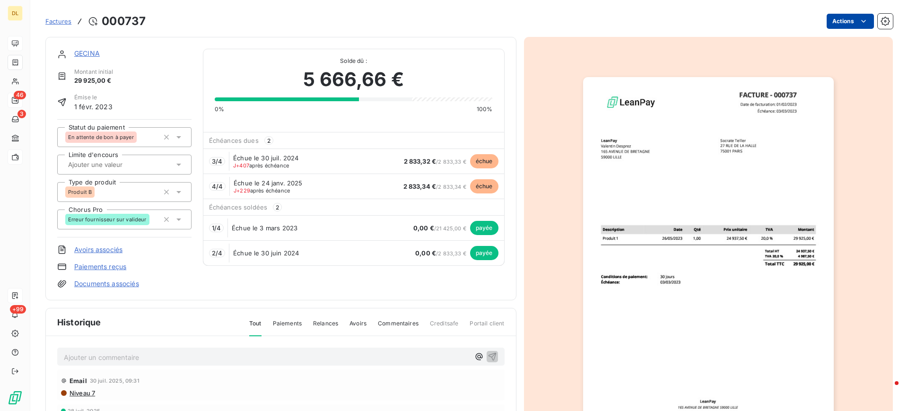
click at [836, 17] on html "DL 46 3 +99 Factures 000737 Actions GECINA Montant initial 29 925,00 € Émise le…" at bounding box center [454, 205] width 908 height 411
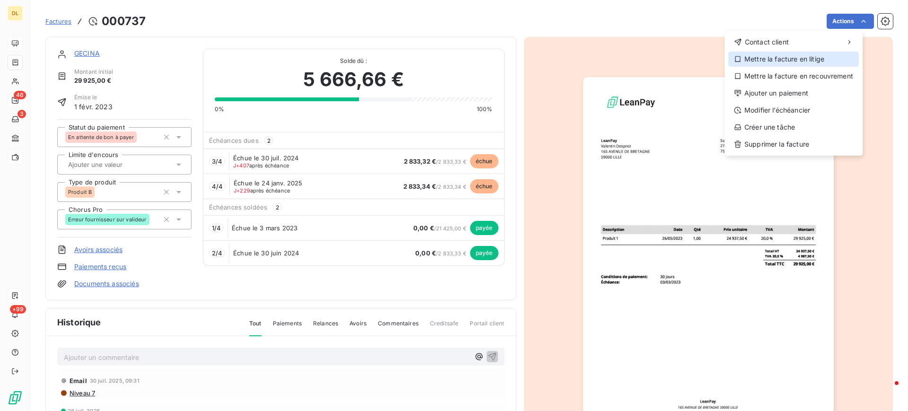
click at [801, 62] on div "Mettre la facture en litige" at bounding box center [794, 59] width 131 height 15
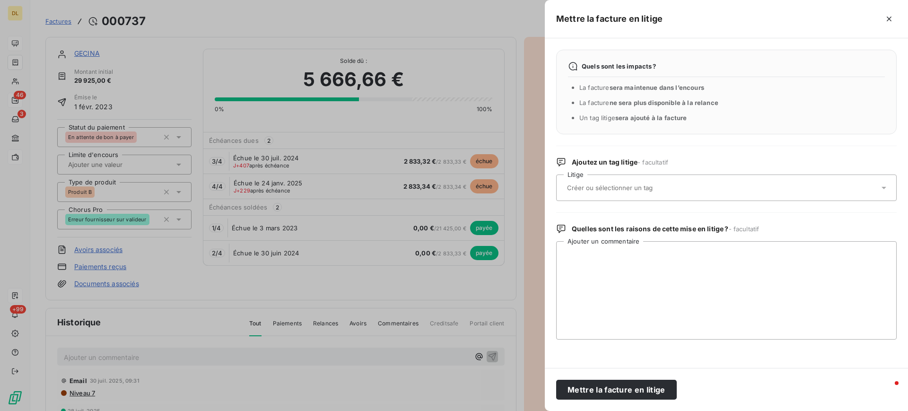
click at [670, 192] on input "text" at bounding box center [635, 188] width 138 height 9
click at [762, 123] on div "Quels sont les impacts ? La facture sera maintenue dans l’encours La facture ne…" at bounding box center [726, 92] width 341 height 85
click at [892, 17] on icon "button" at bounding box center [889, 18] width 9 height 9
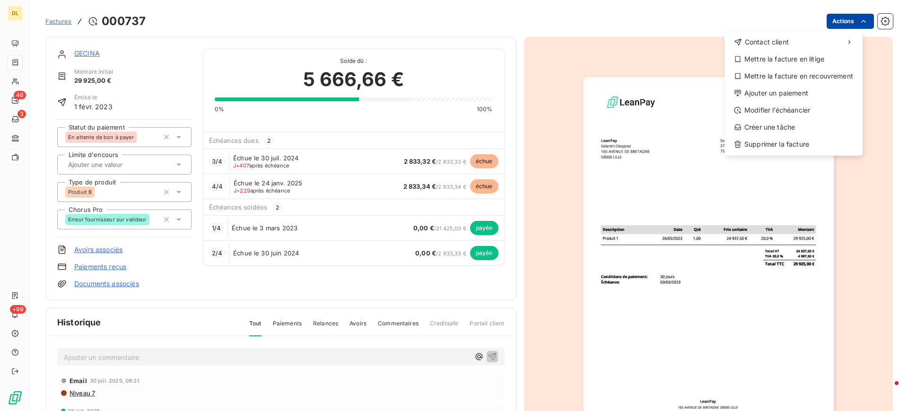
click at [830, 25] on html "DL 46 3 +99 Factures 000737 Actions Contact client Mettre la facture en litige …" at bounding box center [454, 205] width 908 height 411
click at [785, 78] on div "Mettre la facture en recouvrement" at bounding box center [794, 76] width 131 height 15
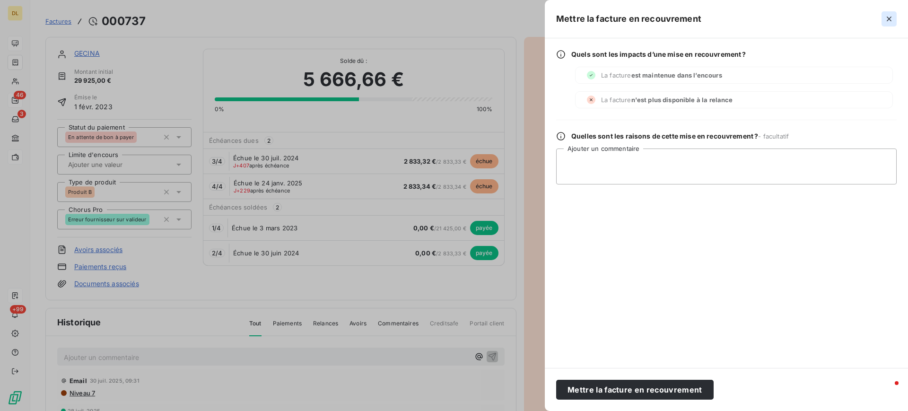
click at [885, 19] on icon "button" at bounding box center [889, 18] width 9 height 9
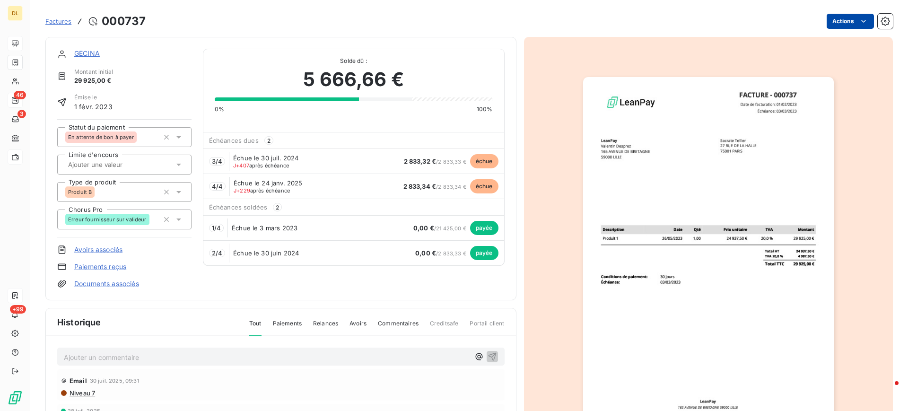
click at [838, 24] on html "DL 46 3 +99 Factures 000737 Actions GECINA Montant initial 29 925,00 € Émise le…" at bounding box center [454, 205] width 908 height 411
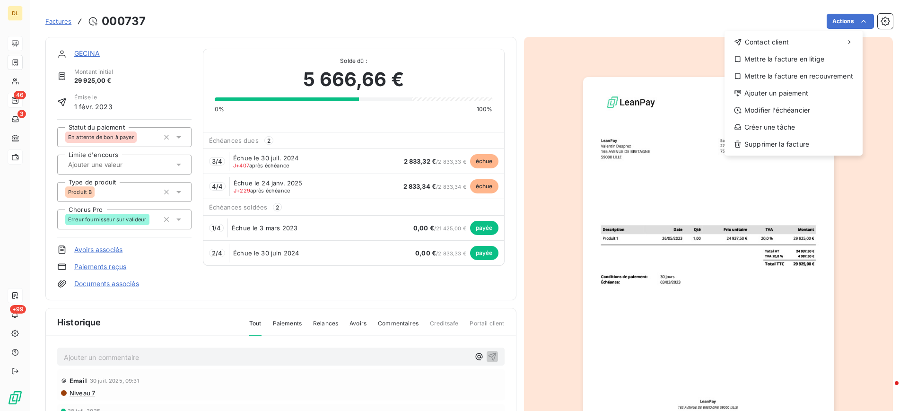
click at [544, 26] on html "DL 46 3 +99 Factures 000737 Actions Contact client Mettre la facture en litige …" at bounding box center [454, 205] width 908 height 411
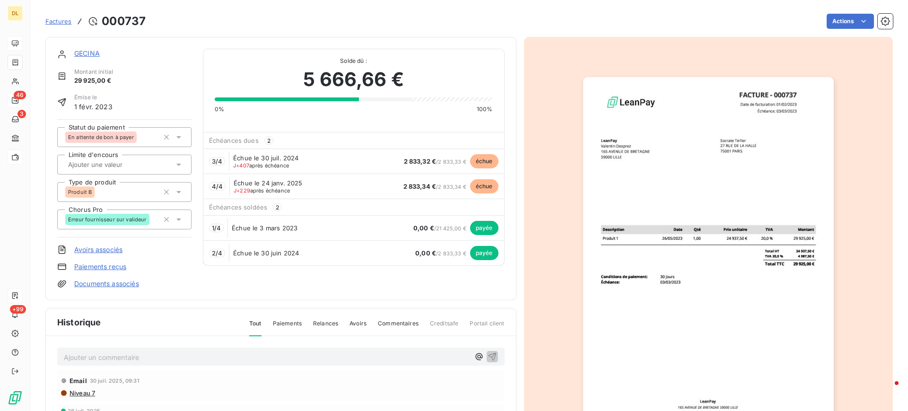
click at [111, 285] on link "Documents associés" at bounding box center [106, 283] width 65 height 9
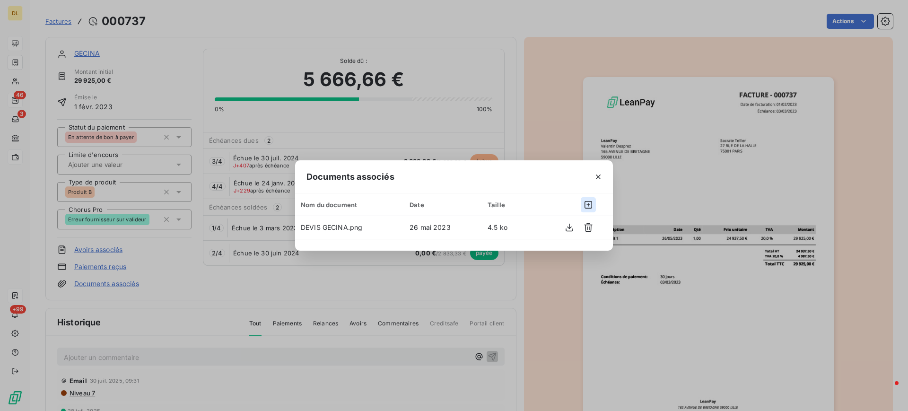
click at [590, 205] on icon "button" at bounding box center [589, 205] width 8 height 8
click at [603, 175] on button "button" at bounding box center [598, 176] width 15 height 15
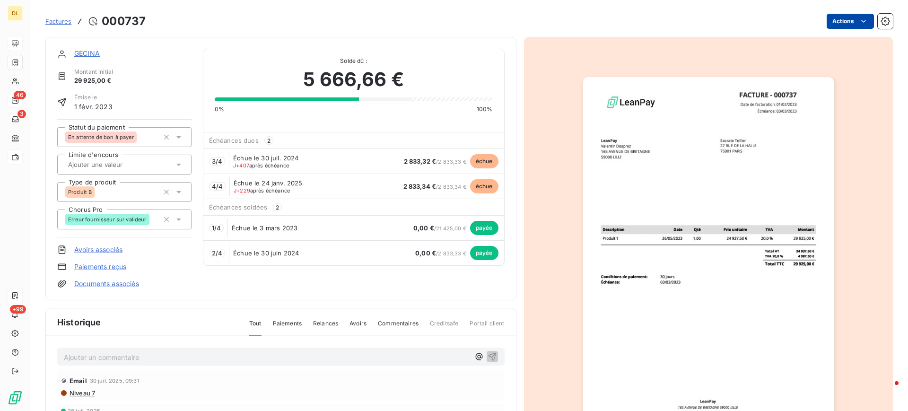
click at [846, 23] on html "DL 46 3 +99 Factures 000737 Actions GECINA Montant initial 29 925,00 € Émise le…" at bounding box center [454, 205] width 908 height 411
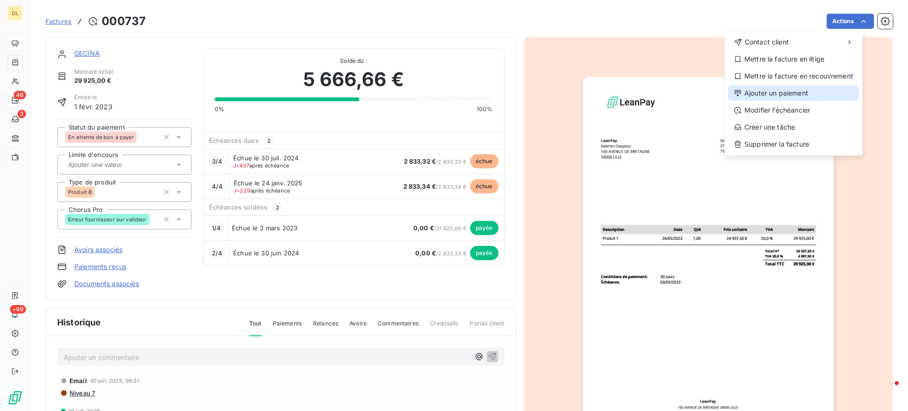
click at [778, 96] on div "Ajouter un paiement" at bounding box center [794, 93] width 131 height 15
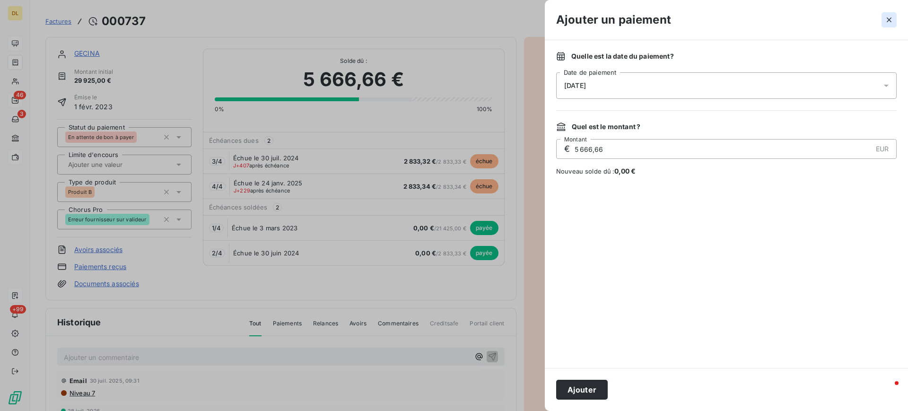
click at [886, 21] on icon "button" at bounding box center [889, 19] width 9 height 9
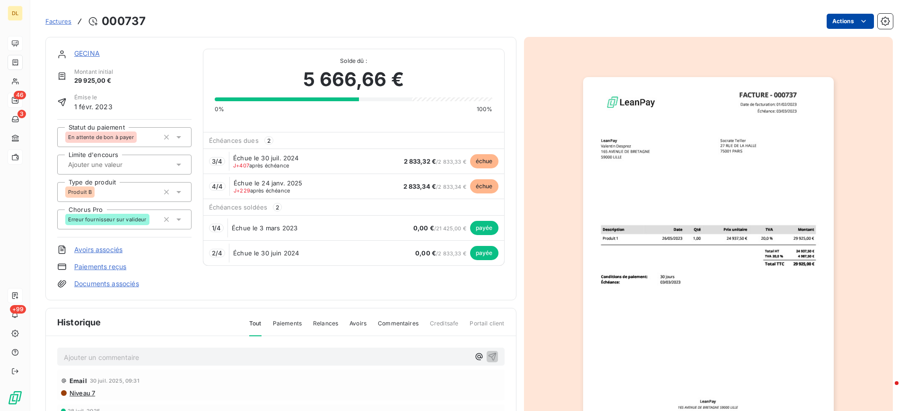
click at [845, 25] on html "DL 46 3 +99 Factures 000737 Actions GECINA Montant initial 29 925,00 € Émise le…" at bounding box center [454, 205] width 908 height 411
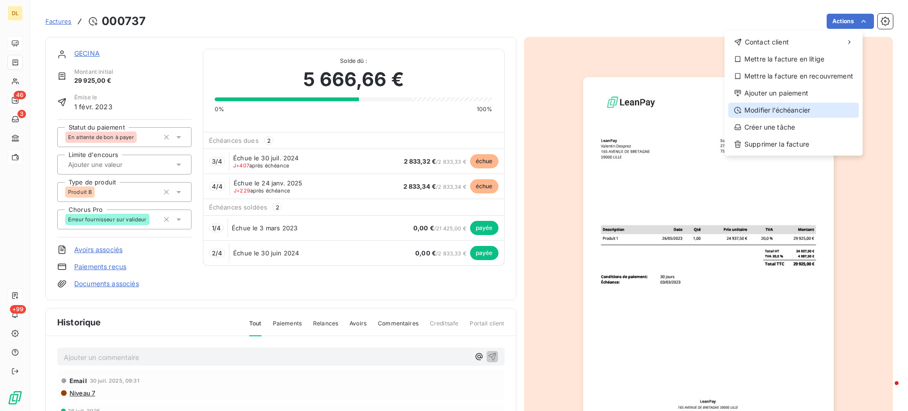
click at [787, 112] on div "Modifier l’échéancier" at bounding box center [794, 110] width 131 height 15
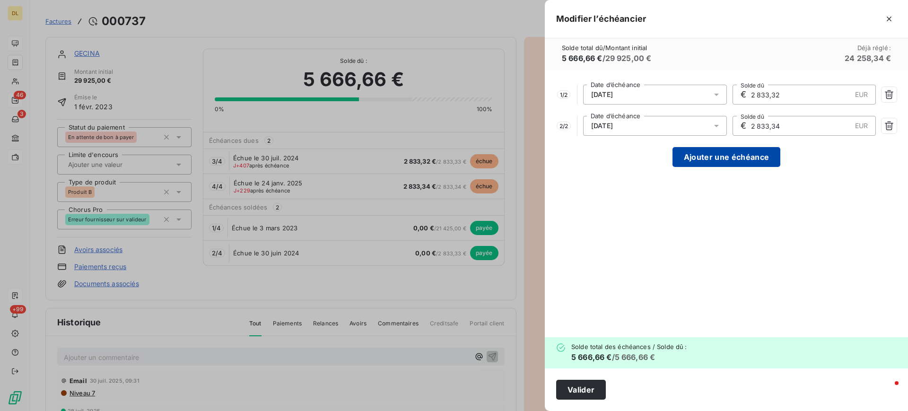
click at [721, 155] on button "Ajouter une échéance" at bounding box center [727, 157] width 108 height 20
type input "1 888,89"
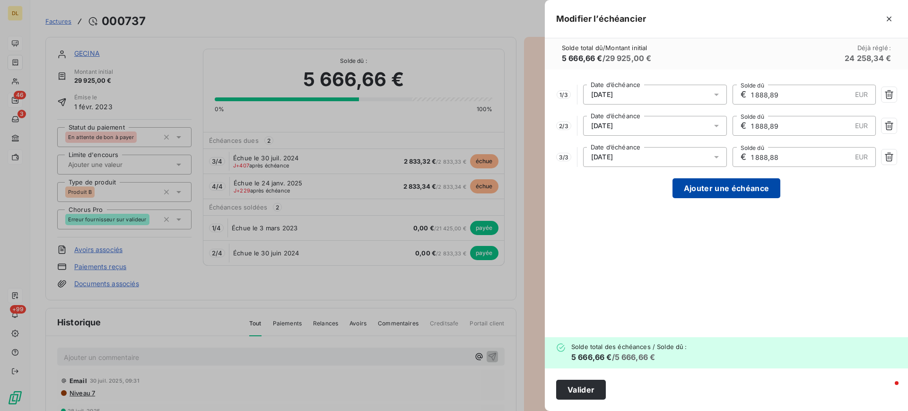
click at [731, 194] on button "Ajouter une échéance" at bounding box center [727, 188] width 108 height 20
type input "1 416,67"
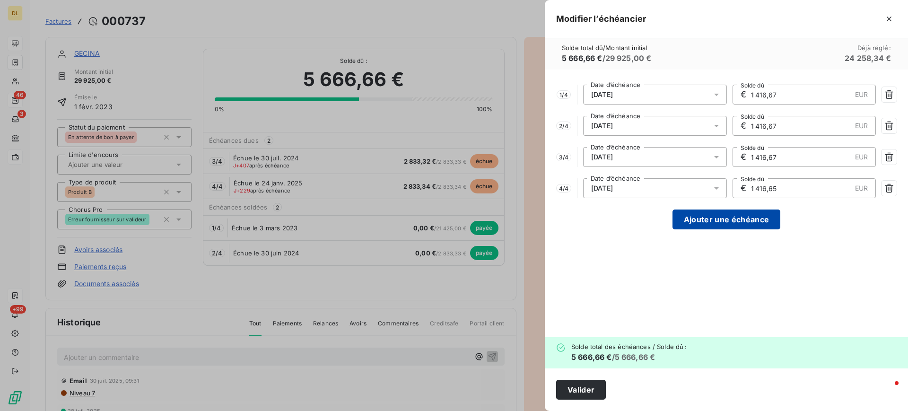
click at [727, 222] on button "Ajouter une échéance" at bounding box center [727, 220] width 108 height 20
type input "1 133,33"
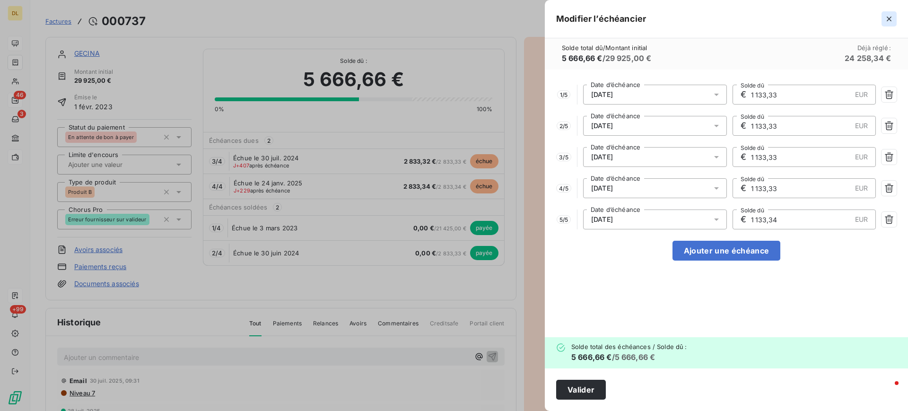
click at [891, 20] on icon "button" at bounding box center [889, 19] width 5 height 5
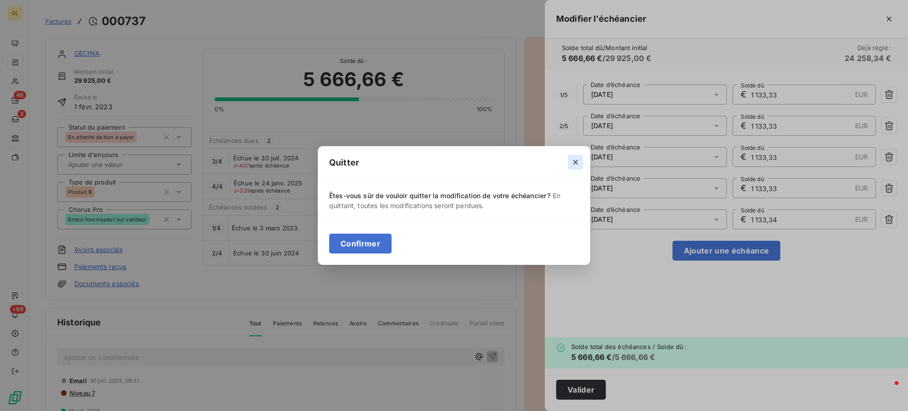
click at [573, 164] on icon "button" at bounding box center [575, 162] width 9 height 9
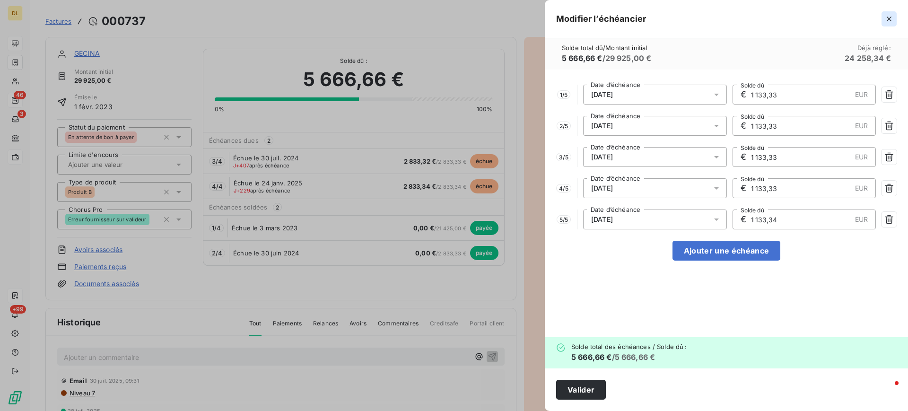
click at [891, 19] on icon "button" at bounding box center [889, 18] width 9 height 9
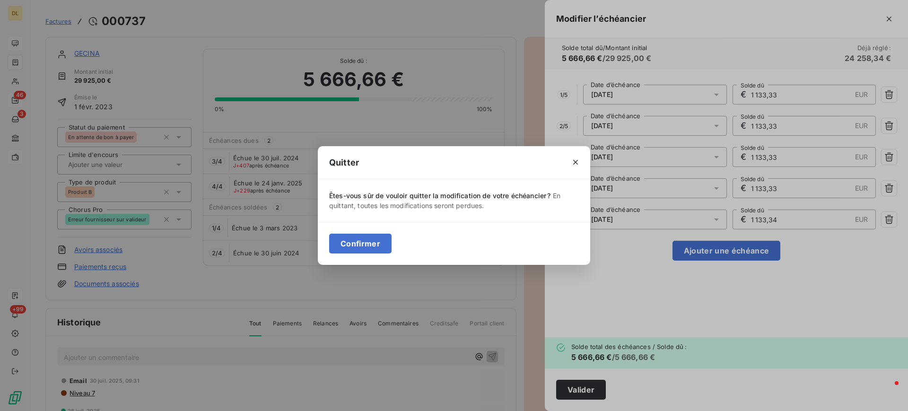
drag, startPoint x: 358, startPoint y: 247, endPoint x: 363, endPoint y: 242, distance: 7.4
click at [359, 247] on button "Confirmer" at bounding box center [360, 244] width 62 height 20
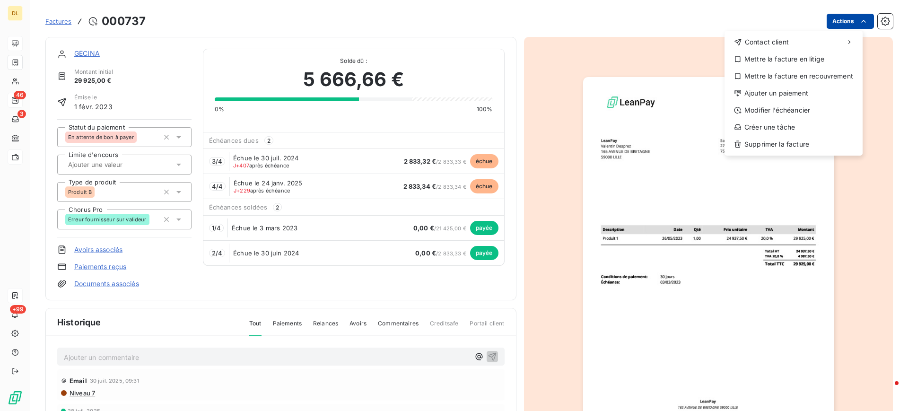
click at [838, 17] on html "DL 46 3 +99 Factures 000737 Actions Contact client Mettre la facture en litige …" at bounding box center [454, 205] width 908 height 411
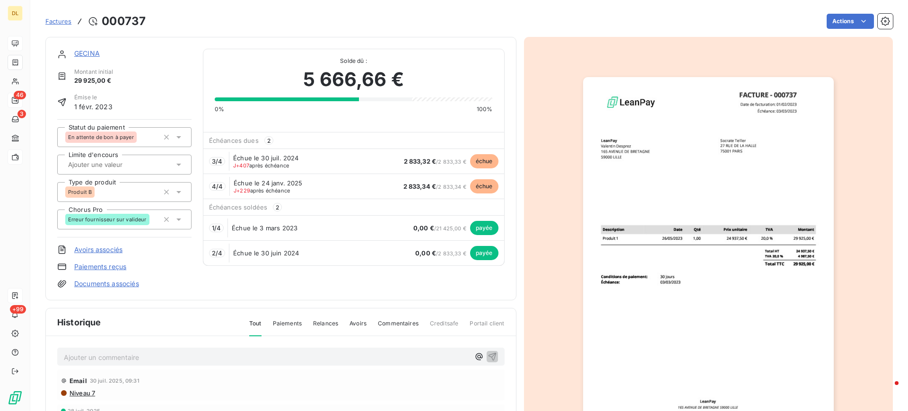
click at [413, 33] on html "DL 46 3 +99 Factures 000737 Actions GECINA Montant initial 29 925,00 € Émise le…" at bounding box center [454, 205] width 908 height 411
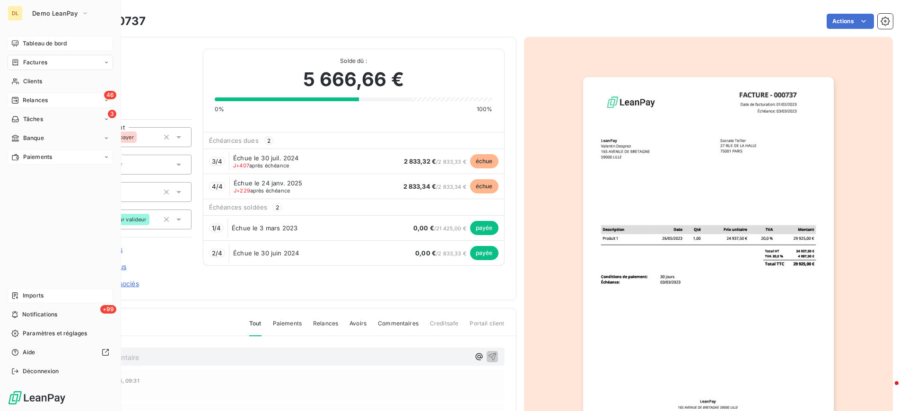
click at [25, 62] on span "Factures" at bounding box center [35, 62] width 24 height 9
click at [41, 61] on span "Factures" at bounding box center [35, 62] width 24 height 9
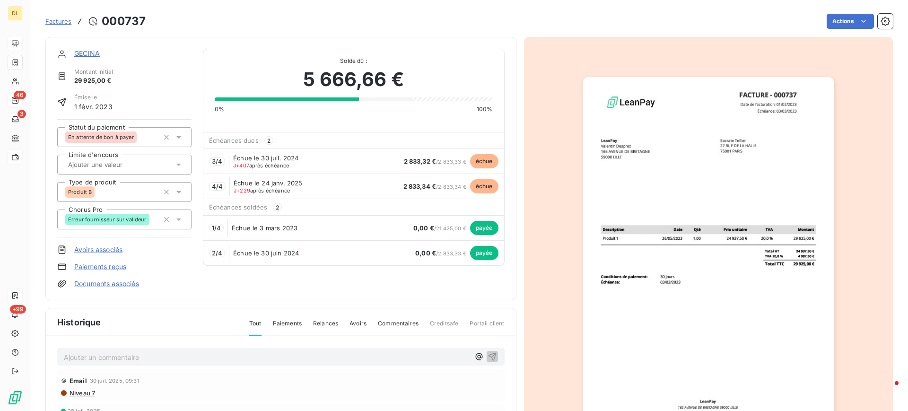
click at [59, 22] on span "Factures" at bounding box center [58, 22] width 26 height 8
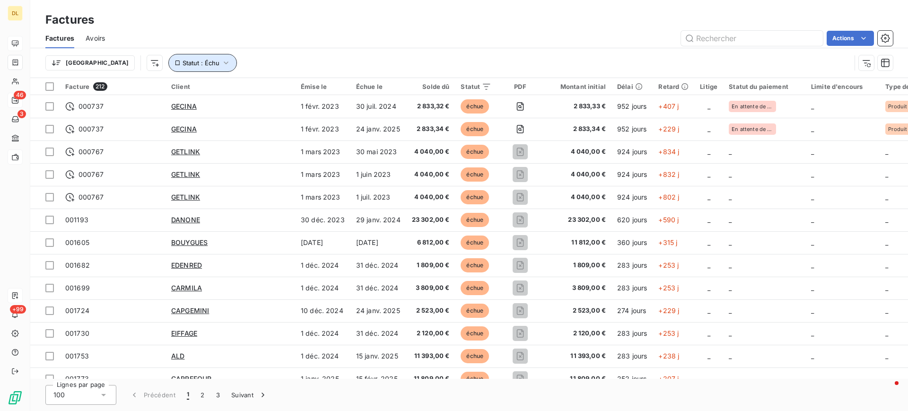
click at [221, 61] on icon "button" at bounding box center [225, 62] width 9 height 9
click at [291, 86] on div "échue" at bounding box center [296, 88] width 136 height 20
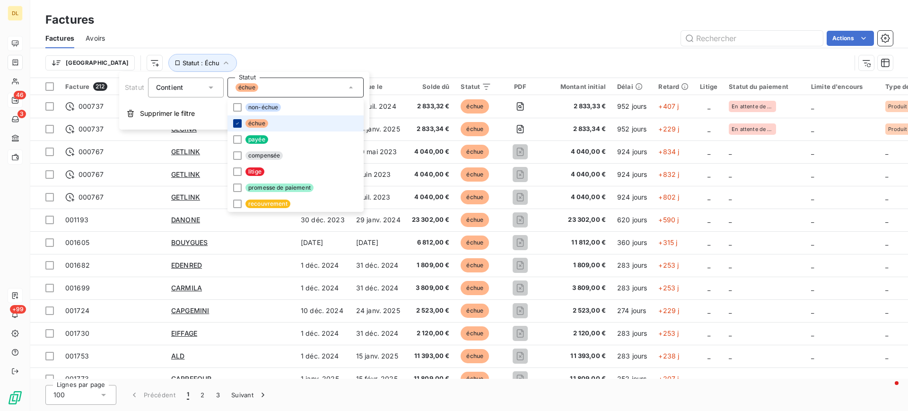
click at [239, 124] on icon at bounding box center [238, 124] width 6 height 6
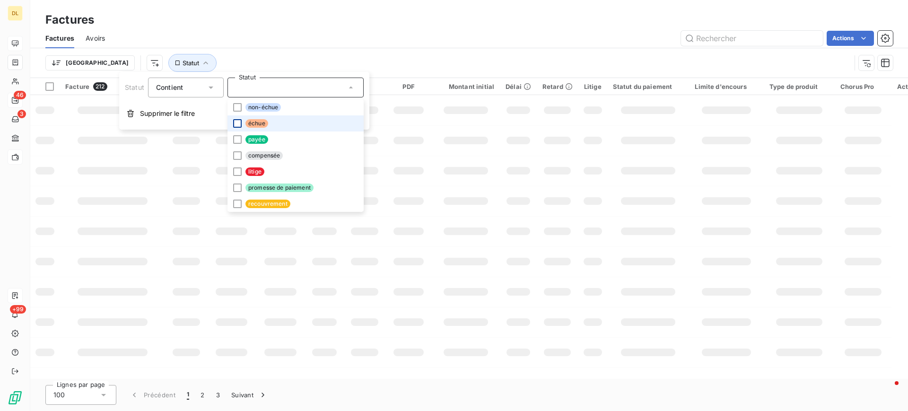
click at [275, 47] on div "Factures Avoirs Actions" at bounding box center [469, 38] width 878 height 20
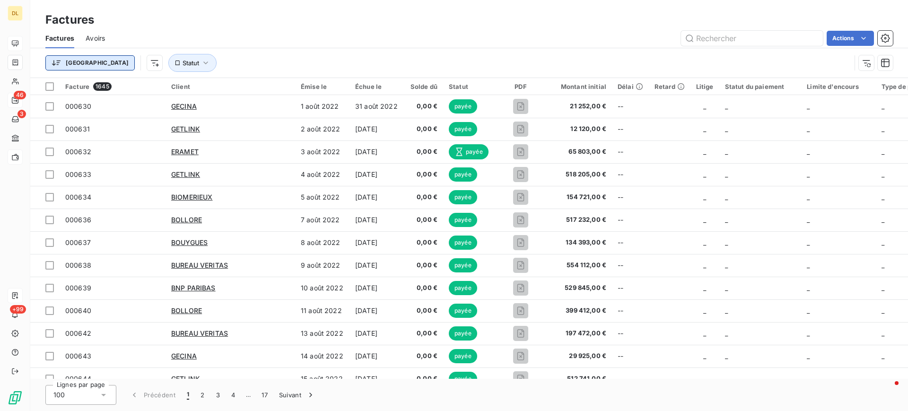
click at [76, 64] on html "DL 46 3 +99 Factures Factures Avoirs Actions Trier Statut Facture 1645 Client É…" at bounding box center [454, 205] width 908 height 411
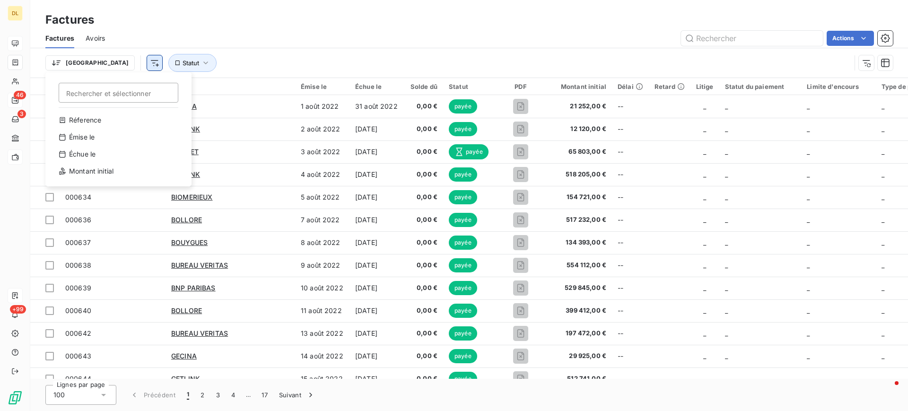
click at [105, 63] on html "DL 46 3 +99 Factures Factures Avoirs Actions Trier Rechercher et sélectionner R…" at bounding box center [454, 205] width 908 height 411
click at [107, 63] on html "DL 46 3 +99 Factures Factures Avoirs Actions Trier Statut Facture 1645 Client É…" at bounding box center [454, 205] width 908 height 411
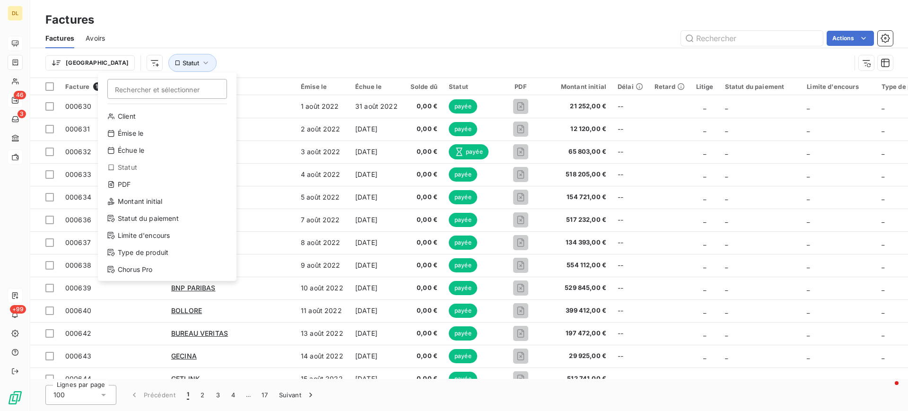
click at [569, 68] on html "DL 46 3 +99 Factures Factures Avoirs Actions Trier Rechercher et sélectionner C…" at bounding box center [454, 205] width 908 height 411
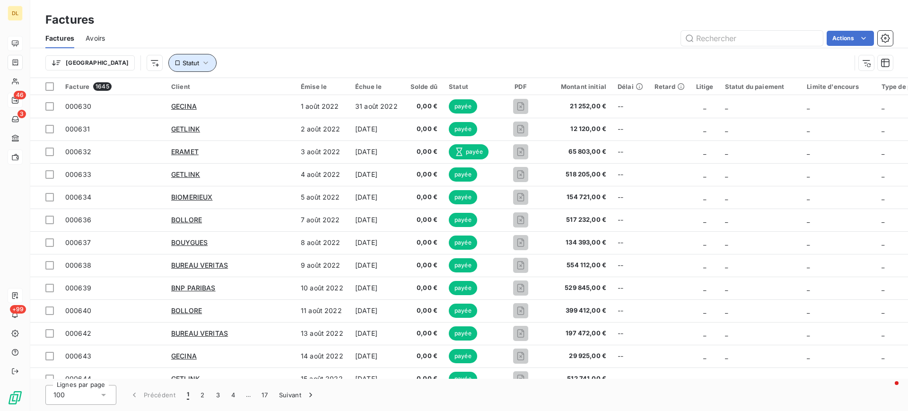
click at [201, 62] on icon "button" at bounding box center [205, 62] width 9 height 9
click at [259, 87] on div at bounding box center [296, 88] width 136 height 20
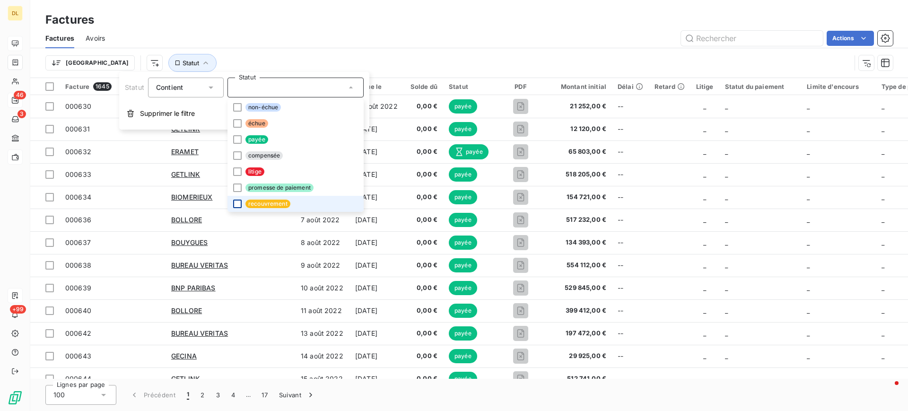
click at [236, 204] on div at bounding box center [237, 204] width 9 height 9
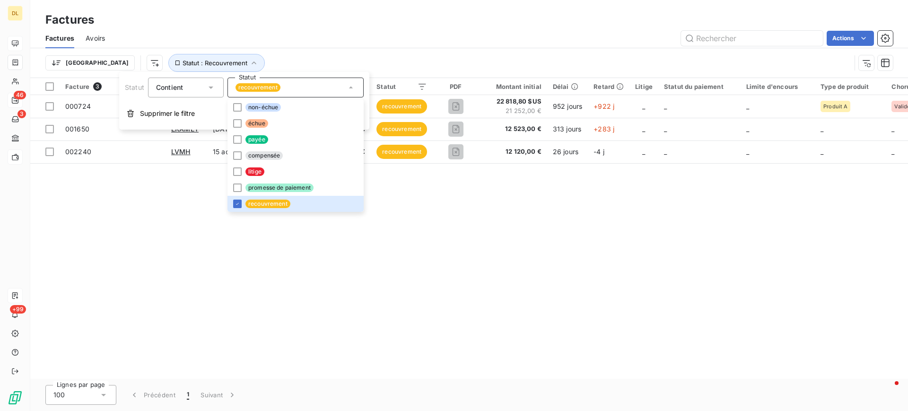
click at [372, 29] on div "Factures Avoirs Actions" at bounding box center [469, 38] width 878 height 20
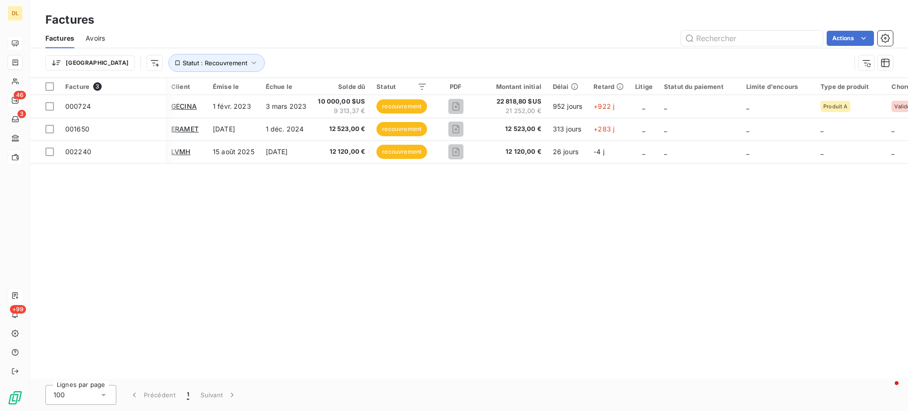
scroll to position [0, 67]
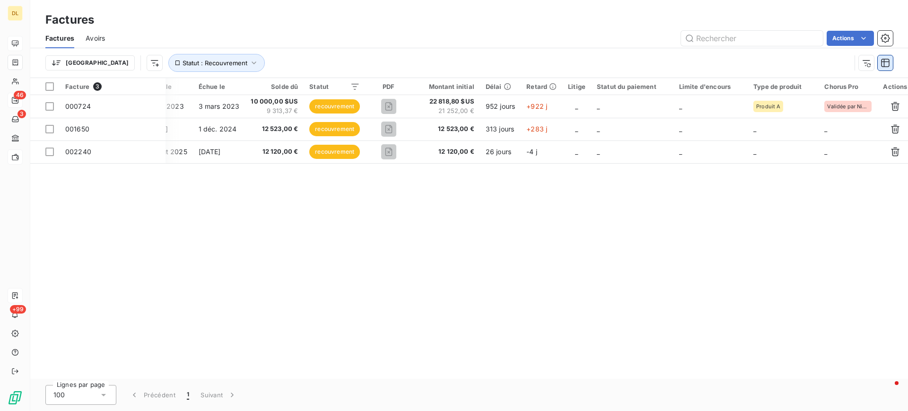
click at [887, 60] on icon "button" at bounding box center [885, 62] width 9 height 9
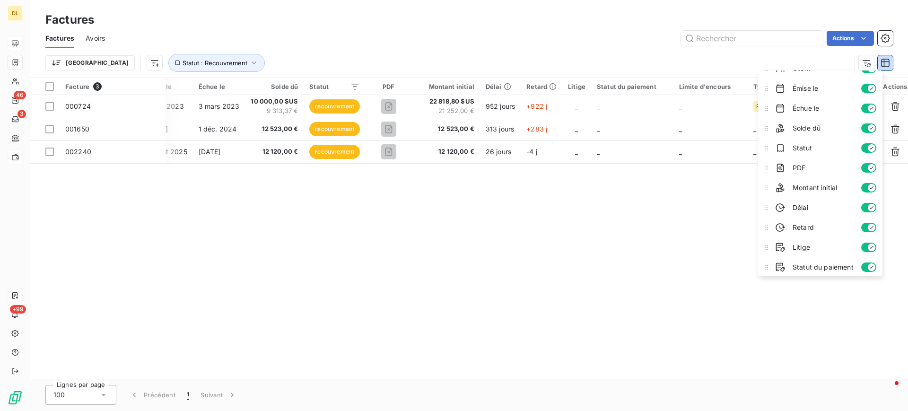
scroll to position [0, 0]
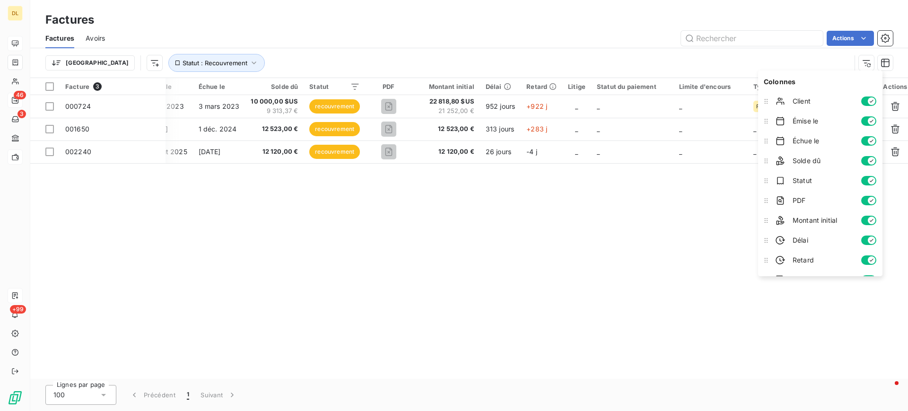
click at [642, 239] on div "Facture 3 Client Émise le Échue le Solde dû Statut PDF Montant initial Délai Re…" at bounding box center [469, 228] width 878 height 301
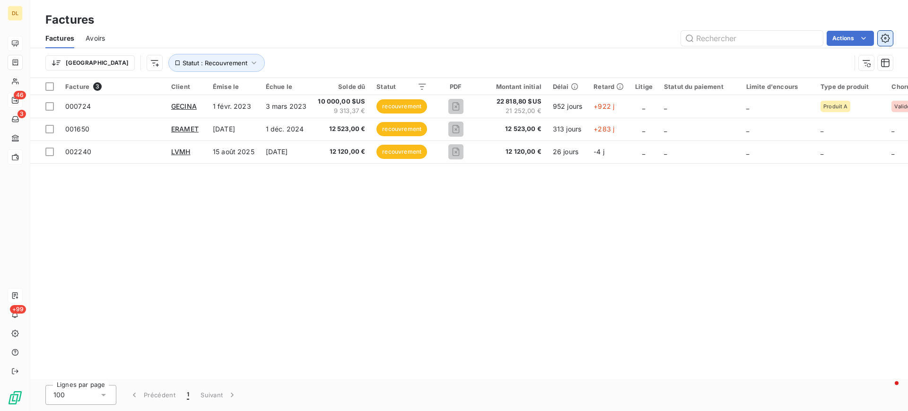
click at [890, 36] on button "button" at bounding box center [885, 38] width 15 height 15
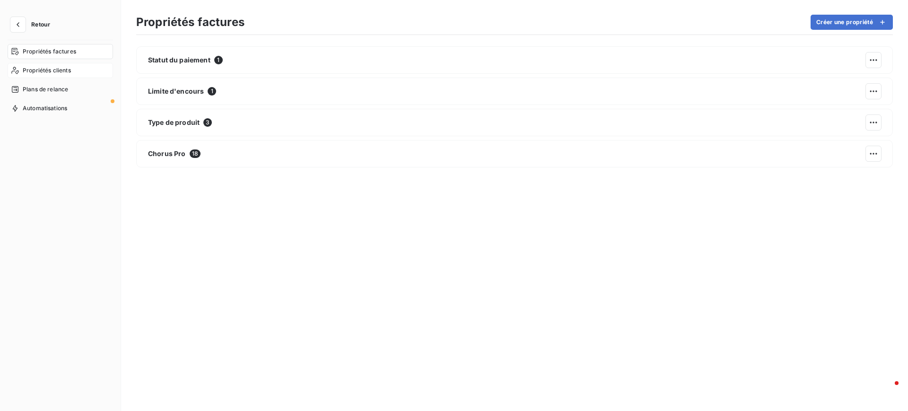
click at [61, 71] on span "Propriétés clients" at bounding box center [47, 70] width 48 height 9
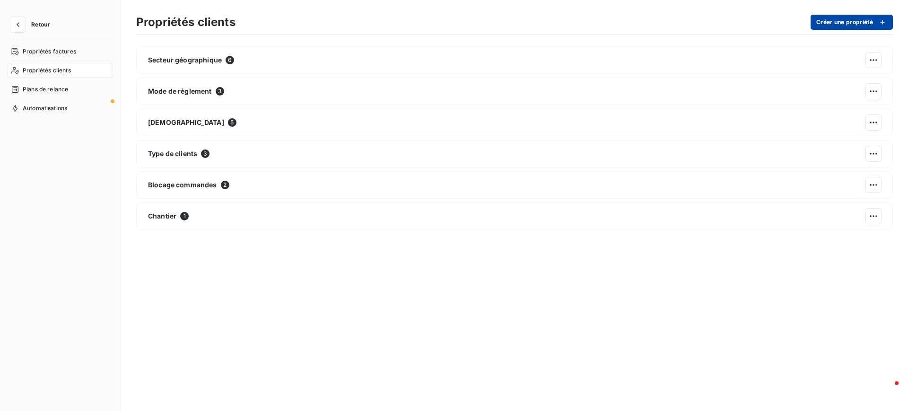
click at [848, 25] on button "Créer une propriété" at bounding box center [852, 22] width 82 height 15
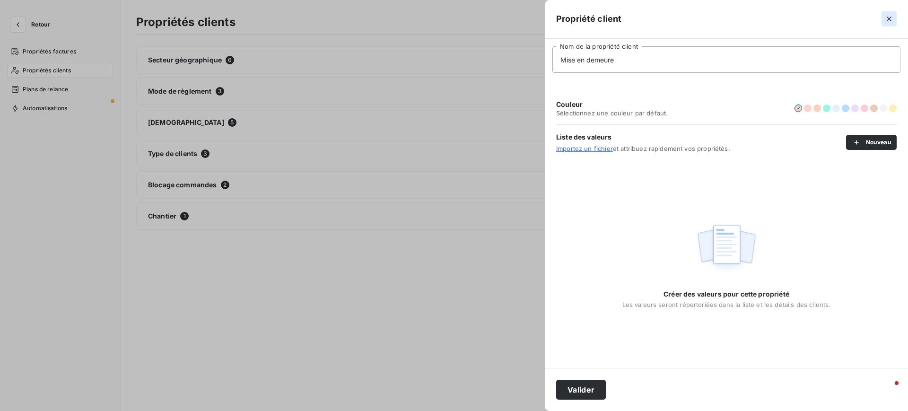
type input "Mise en demeure"
click at [893, 16] on icon "button" at bounding box center [889, 18] width 9 height 9
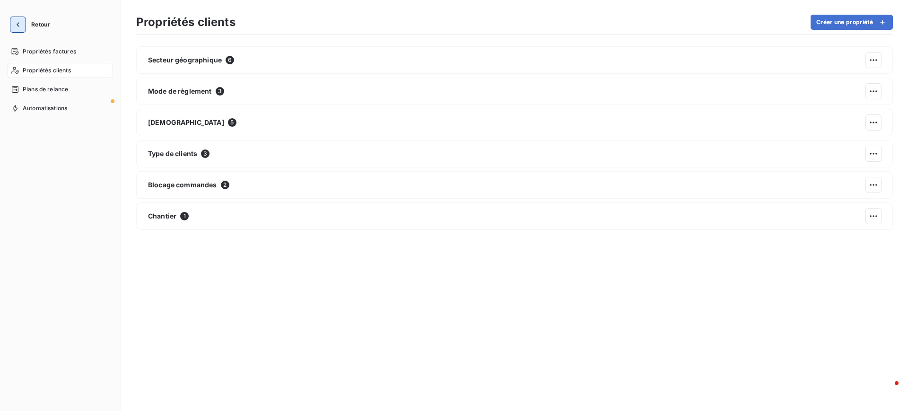
click at [21, 25] on icon "button" at bounding box center [17, 24] width 9 height 9
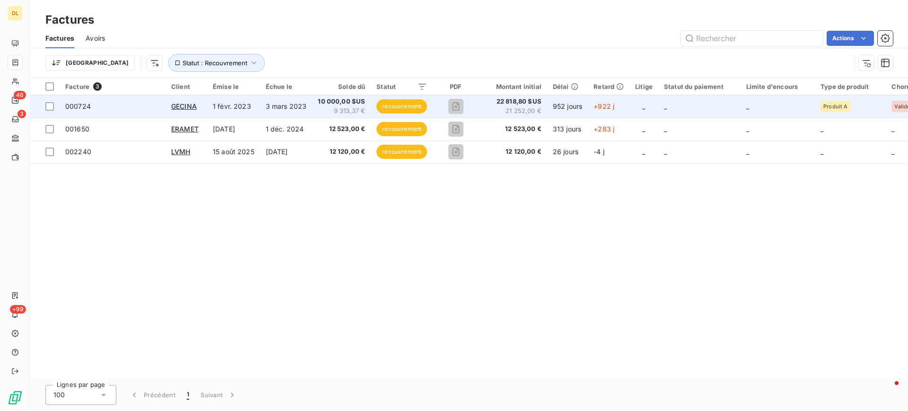
click at [262, 104] on td "3 mars 2023" at bounding box center [286, 106] width 53 height 23
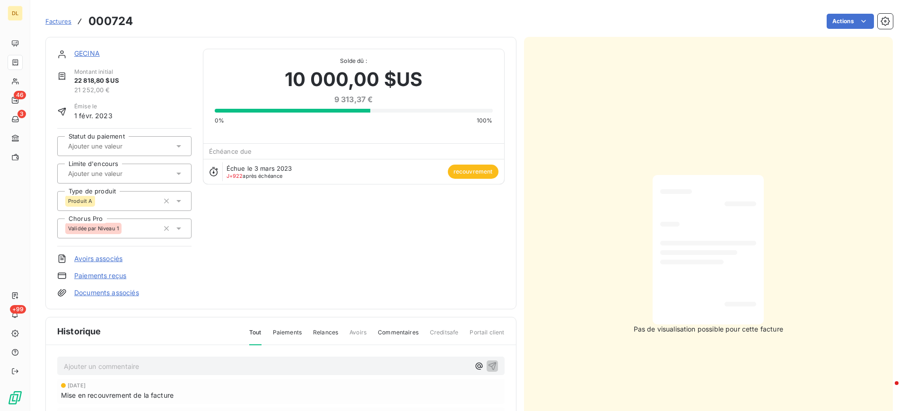
click at [166, 140] on div at bounding box center [119, 146] width 109 height 12
click at [169, 169] on div at bounding box center [119, 173] width 109 height 12
click at [330, 271] on div "GECINA Montant initial 22 818,80 $US 21 252,00 € Émise le 1 févr. 2023 Statut d…" at bounding box center [281, 173] width 448 height 249
click at [180, 205] on icon at bounding box center [178, 200] width 9 height 9
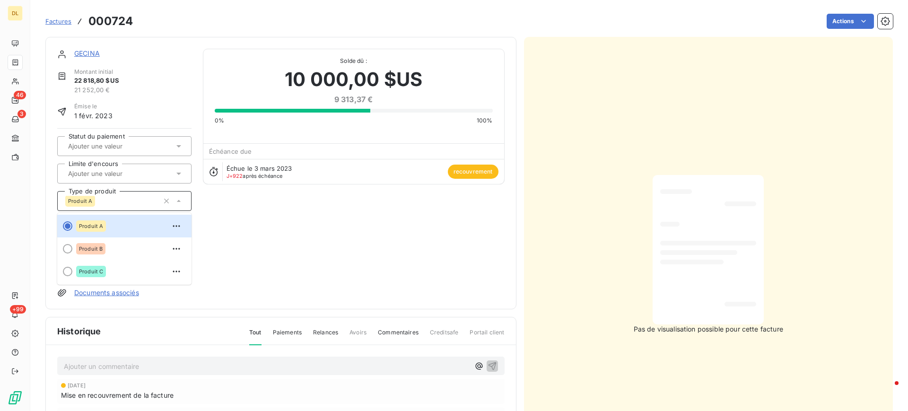
click at [339, 266] on div "GECINA Montant initial 22 818,80 $US 21 252,00 € Émise le 1 févr. 2023 Statut d…" at bounding box center [281, 173] width 448 height 249
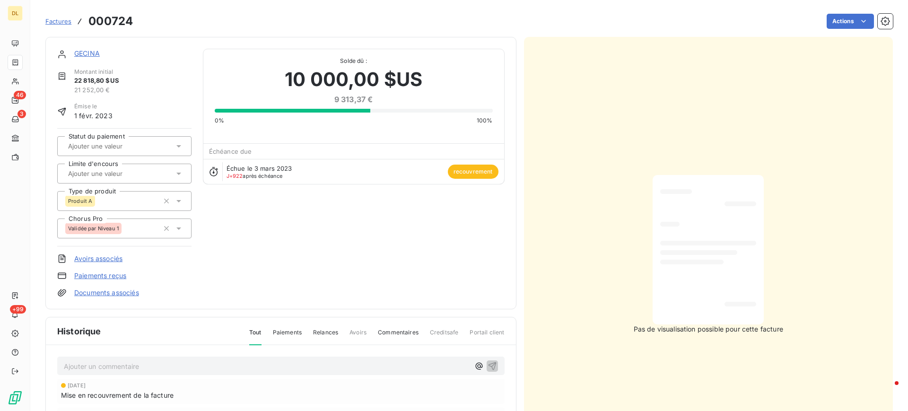
click at [88, 54] on link "GECINA" at bounding box center [87, 53] width 26 height 8
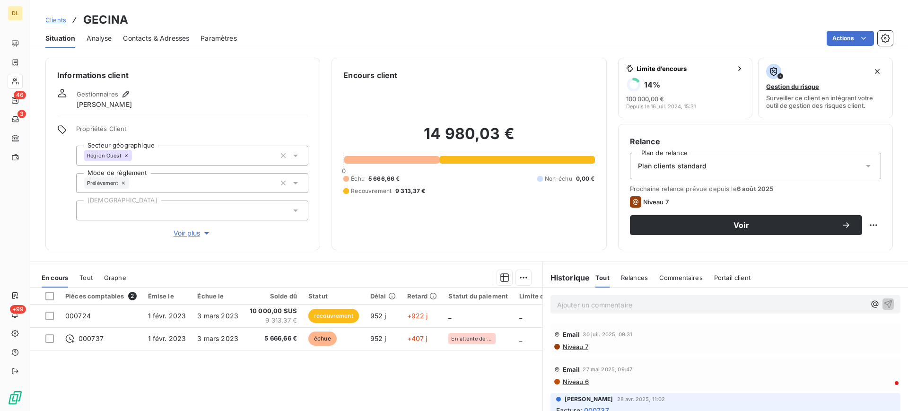
click at [103, 41] on span "Analyse" at bounding box center [99, 38] width 25 height 9
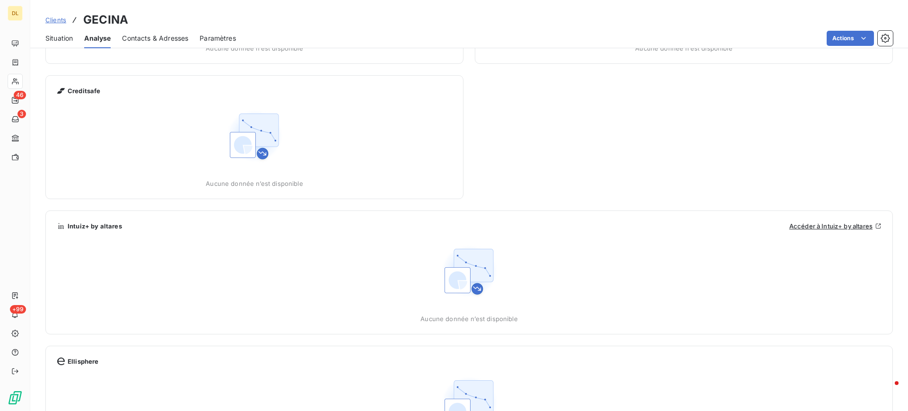
scroll to position [331, 0]
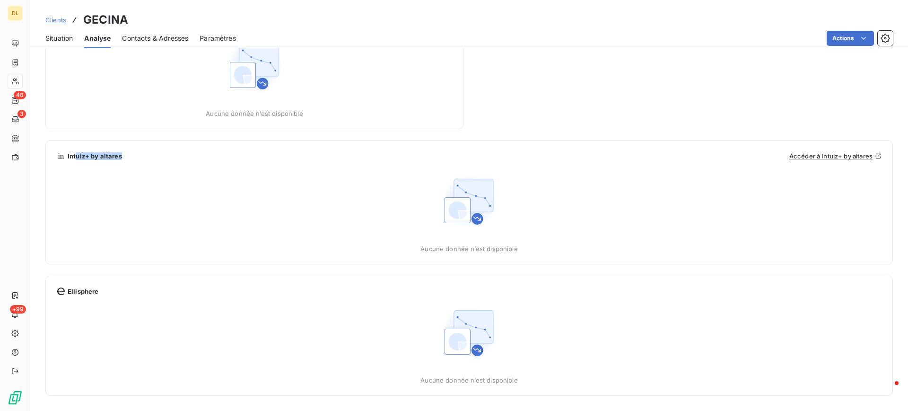
drag, startPoint x: 76, startPoint y: 156, endPoint x: 132, endPoint y: 158, distance: 55.9
click at [132, 158] on div "Intuiz+ by altares Accéder à Intuiz+ by altares" at bounding box center [469, 156] width 824 height 8
click at [142, 164] on div "Intuiz+ by altares Accéder à Intuiz+ by altares Aucune donnée n’est disponible" at bounding box center [469, 202] width 824 height 100
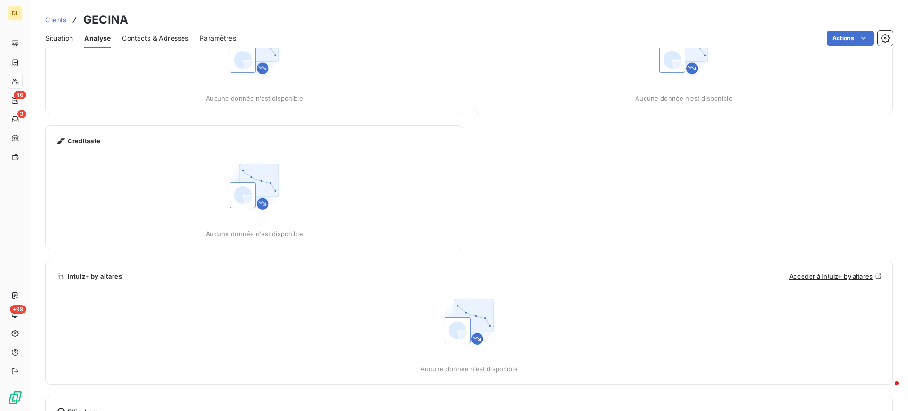
scroll to position [189, 0]
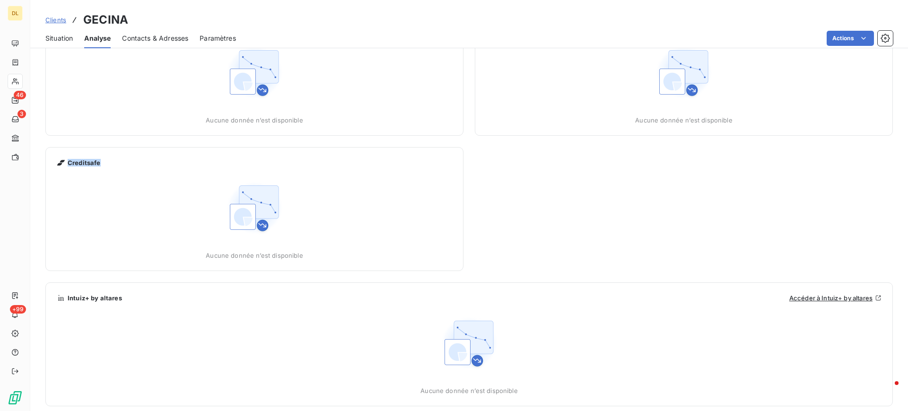
drag, startPoint x: 69, startPoint y: 161, endPoint x: 141, endPoint y: 168, distance: 73.3
click at [127, 161] on div "Creditsafe" at bounding box center [254, 163] width 395 height 8
click at [176, 188] on div "Aucune donnée n’est disponible" at bounding box center [254, 218] width 395 height 81
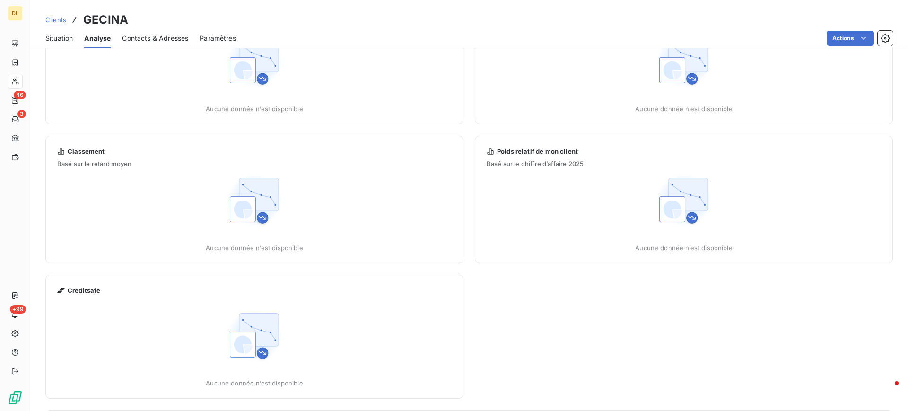
scroll to position [0, 0]
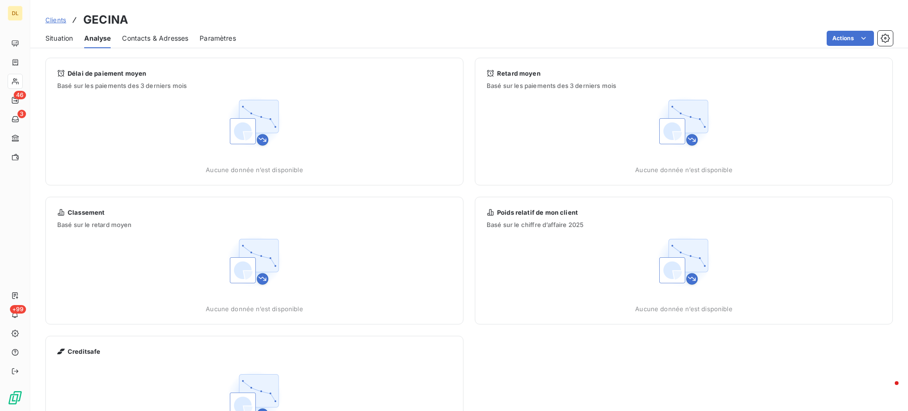
click at [70, 39] on span "Situation" at bounding box center [58, 38] width 27 height 9
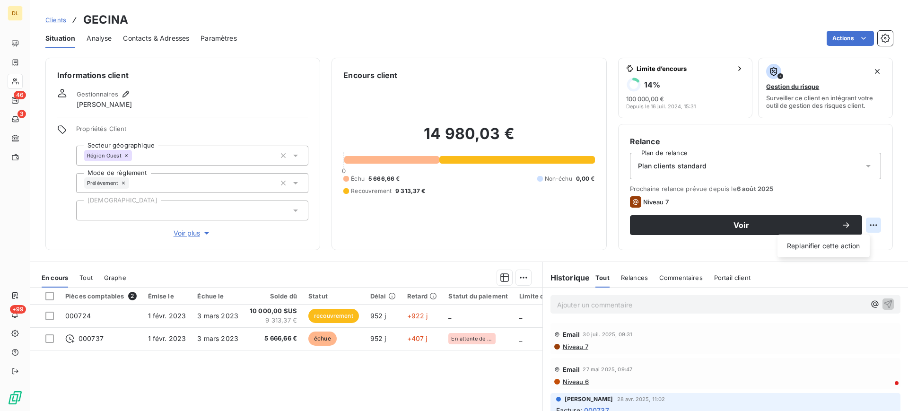
click at [864, 225] on html "DL 46 3 +99 Clients GECINA Situation Analyse Contacts & Adresses Paramètres Act…" at bounding box center [454, 205] width 908 height 411
click at [829, 245] on div "Replanifier cette action" at bounding box center [824, 245] width 85 height 15
select select "8"
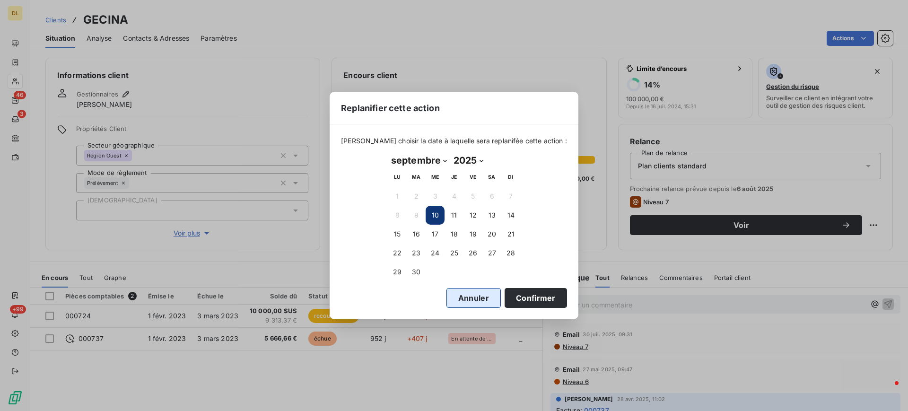
click at [466, 297] on button "Annuler" at bounding box center [474, 298] width 54 height 20
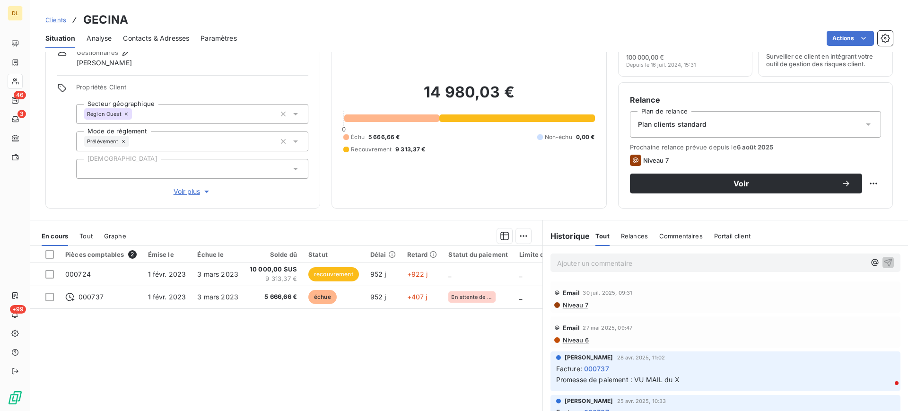
scroll to position [71, 0]
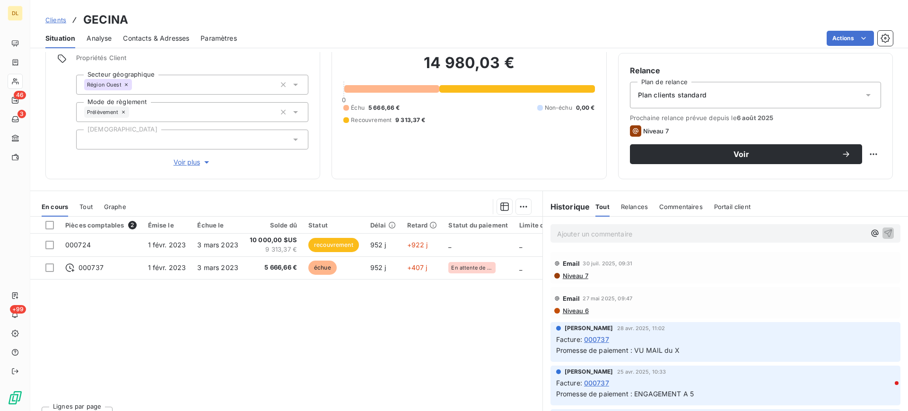
click at [90, 213] on div "Tout" at bounding box center [85, 207] width 13 height 20
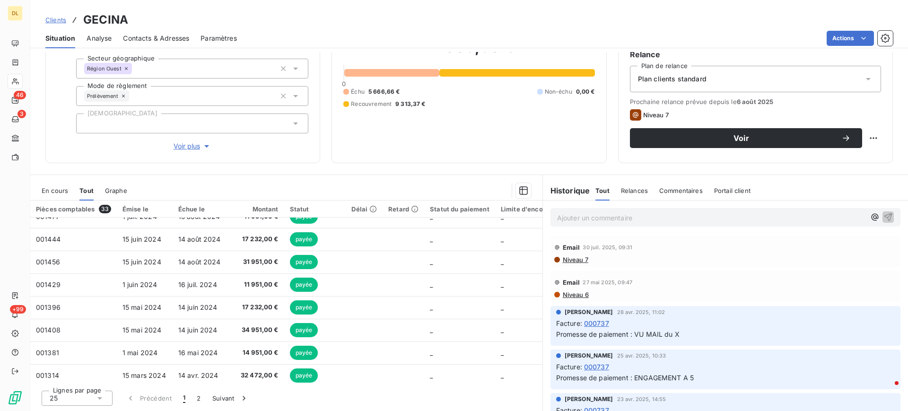
scroll to position [123, 0]
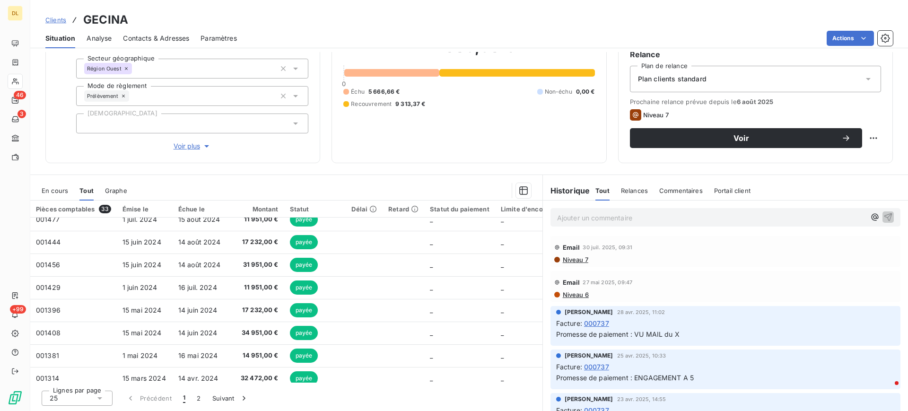
click at [120, 192] on span "Graphe" at bounding box center [116, 191] width 22 height 8
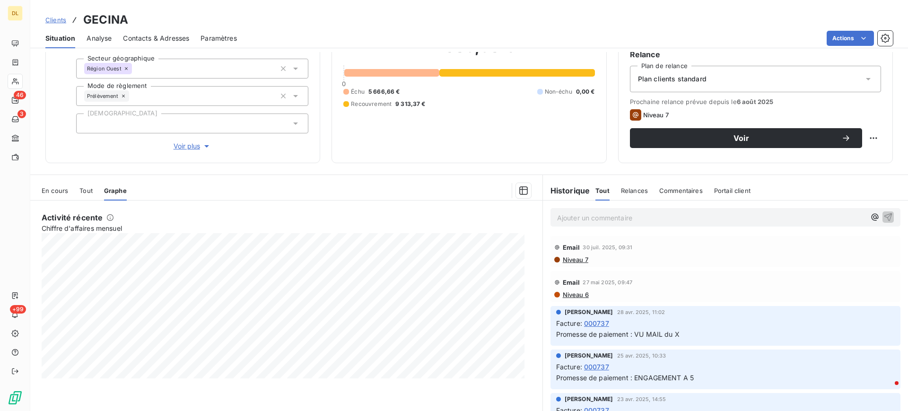
click at [621, 188] on span "Relances" at bounding box center [634, 191] width 27 height 8
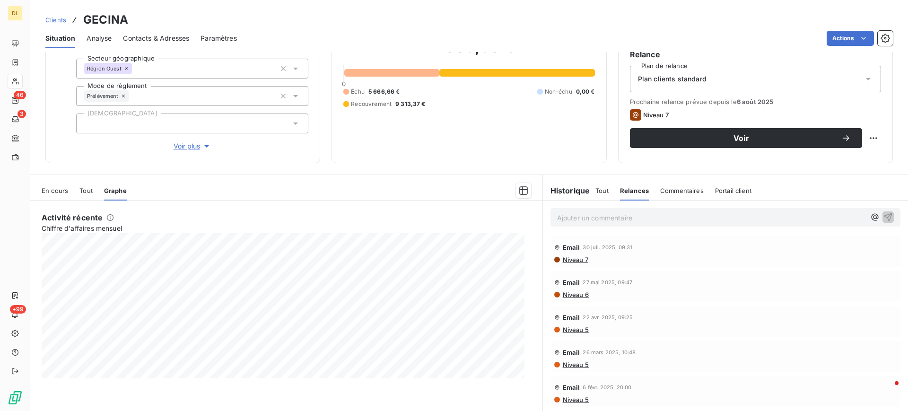
click at [673, 186] on div "Commentaires" at bounding box center [683, 191] width 44 height 20
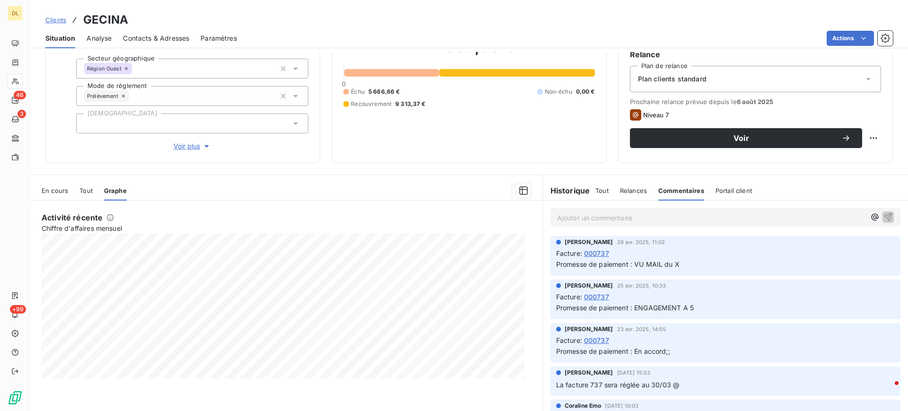
click at [726, 190] on span "Portail client" at bounding box center [734, 191] width 36 height 8
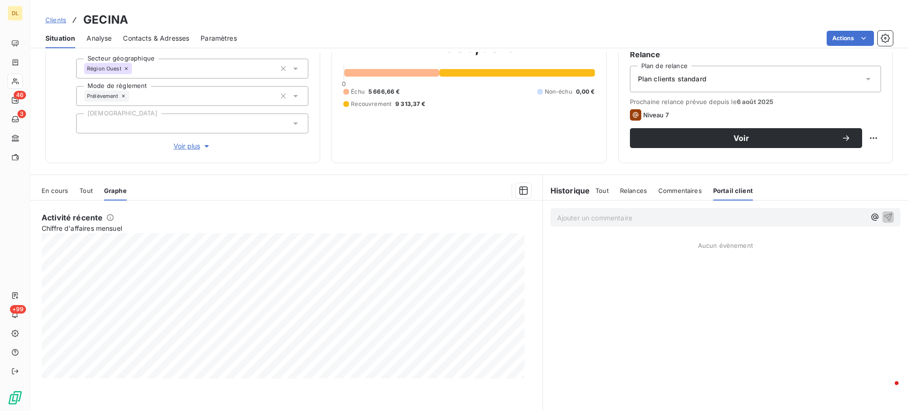
click at [596, 191] on span "Tout" at bounding box center [602, 191] width 13 height 8
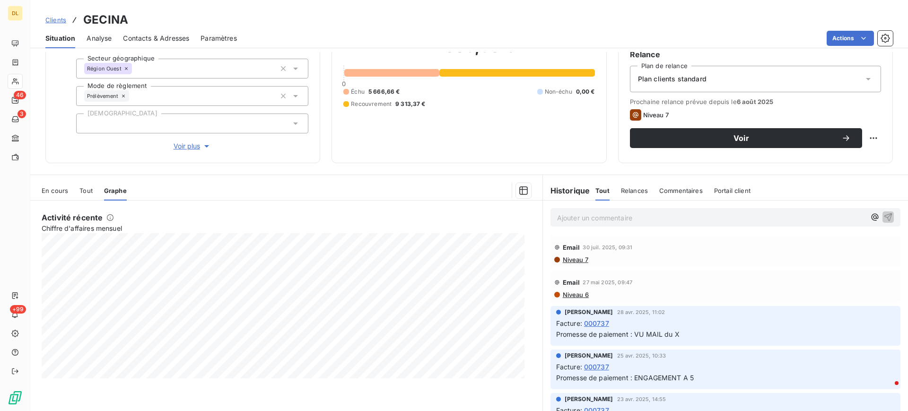
scroll to position [0, 0]
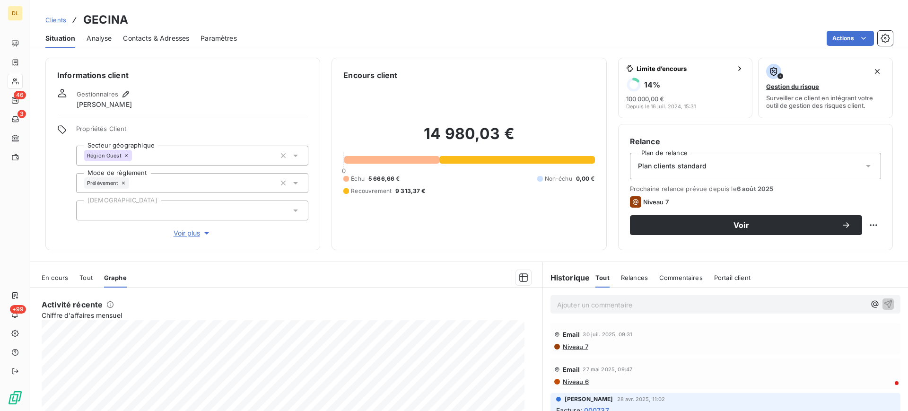
click at [103, 44] on div "Analyse" at bounding box center [99, 38] width 25 height 20
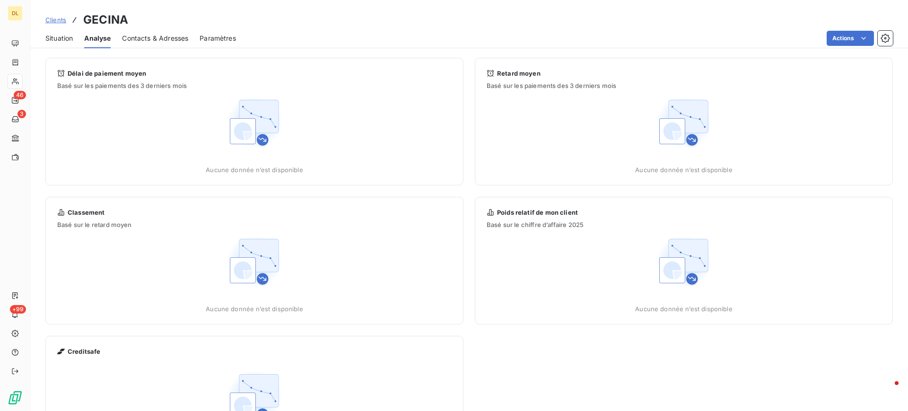
click at [65, 38] on span "Situation" at bounding box center [58, 38] width 27 height 9
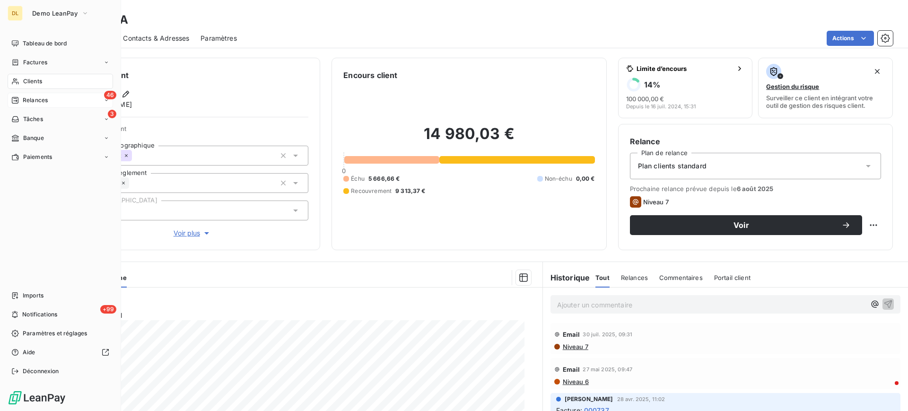
click at [52, 99] on div "46 Relances" at bounding box center [61, 100] width 106 height 15
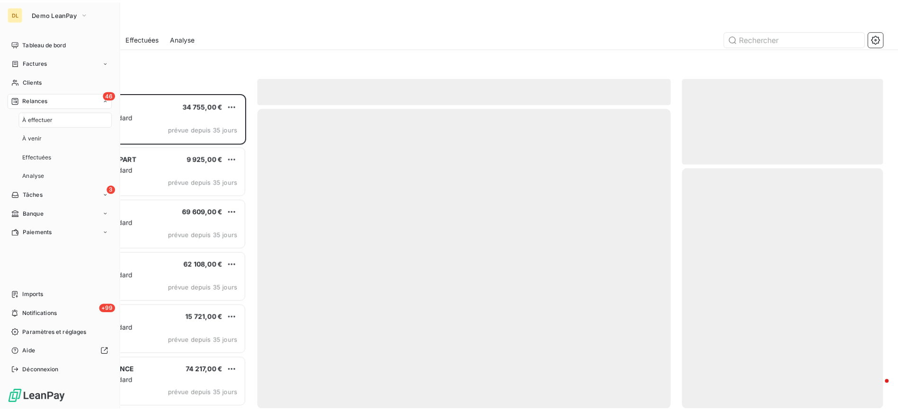
scroll to position [308, 193]
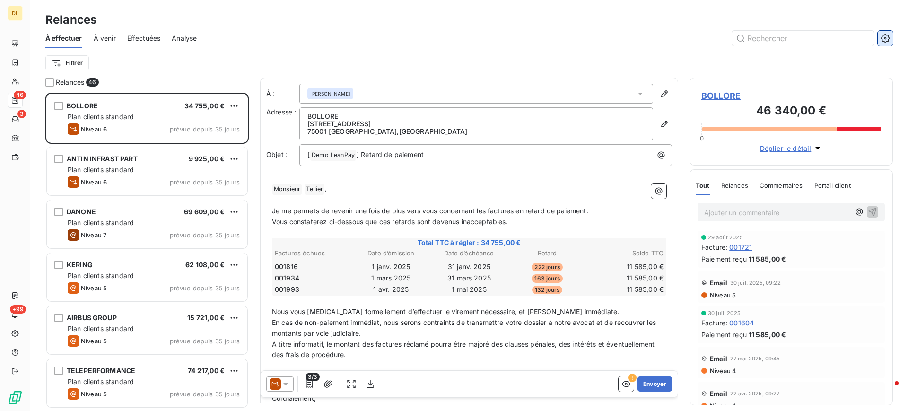
click at [888, 37] on icon "button" at bounding box center [885, 38] width 9 height 9
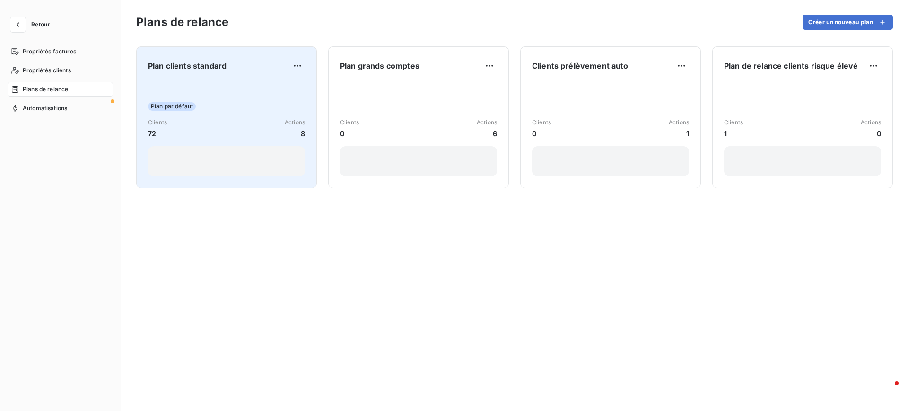
click at [226, 92] on div "Plan par défaut Clients 72 Actions 8" at bounding box center [226, 129] width 157 height 96
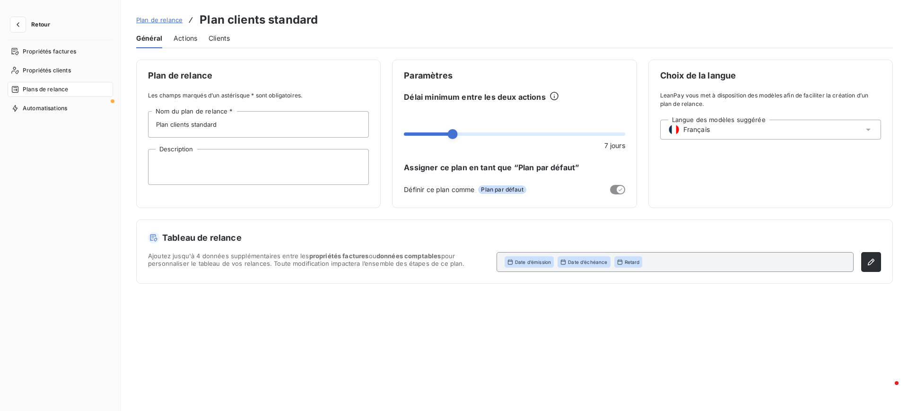
click at [183, 34] on span "Actions" at bounding box center [186, 38] width 24 height 9
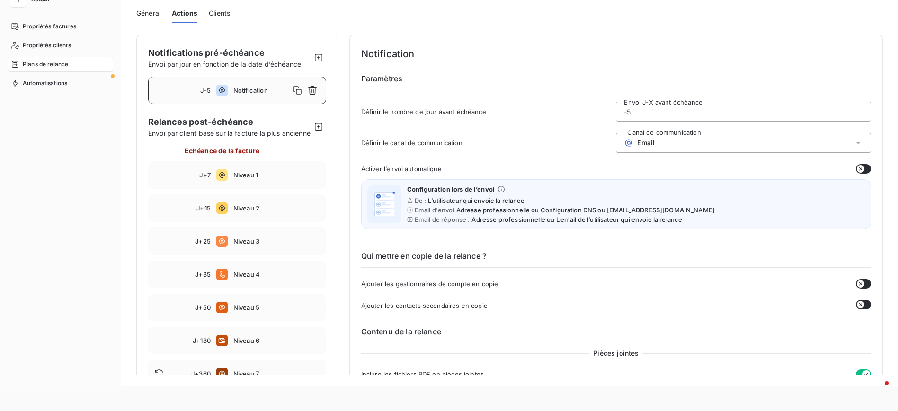
scroll to position [27, 0]
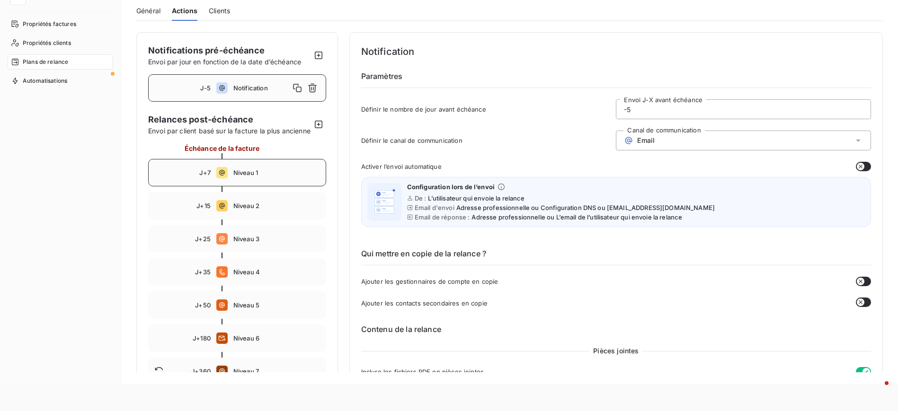
click at [245, 176] on span "Niveau 1" at bounding box center [276, 173] width 87 height 8
type input "7"
click at [717, 139] on div "Email" at bounding box center [743, 141] width 255 height 20
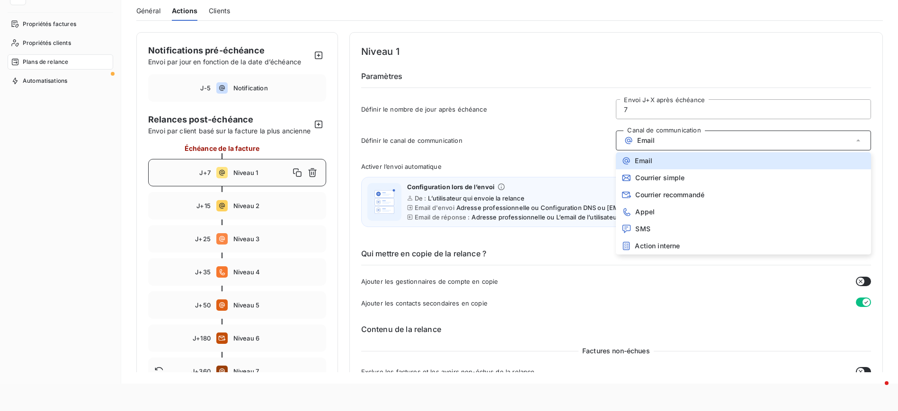
click at [597, 62] on div "Niveau 1 Paramètres Définir le nombre de jour après échéance 7 Envoi J+X après …" at bounding box center [616, 84] width 510 height 81
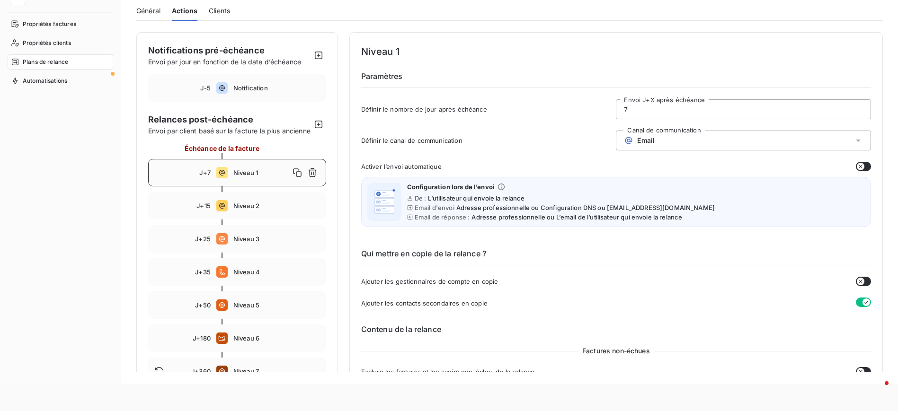
scroll to position [71, 0]
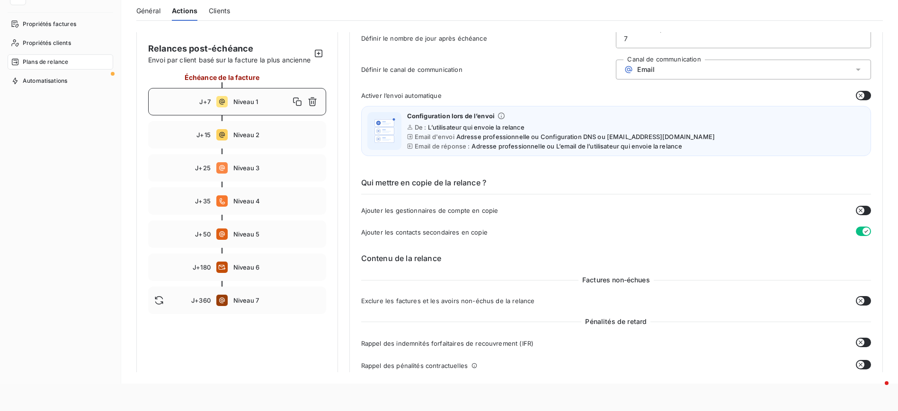
click at [859, 96] on icon "button" at bounding box center [860, 96] width 8 height 8
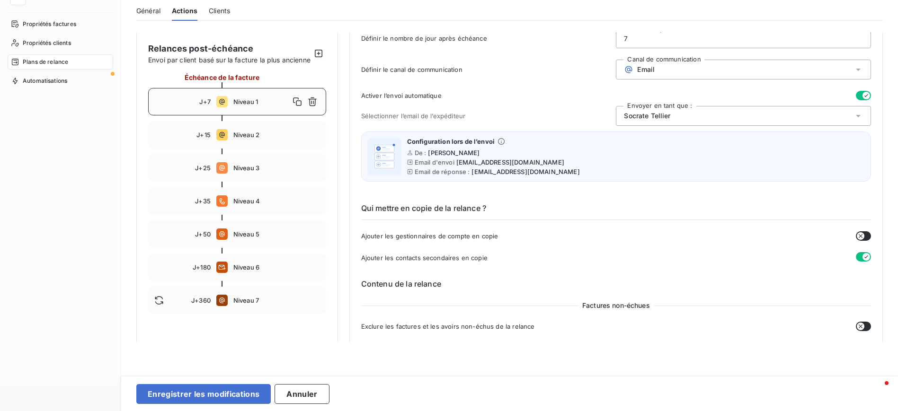
click at [755, 116] on div "[PERSON_NAME]" at bounding box center [743, 116] width 255 height 20
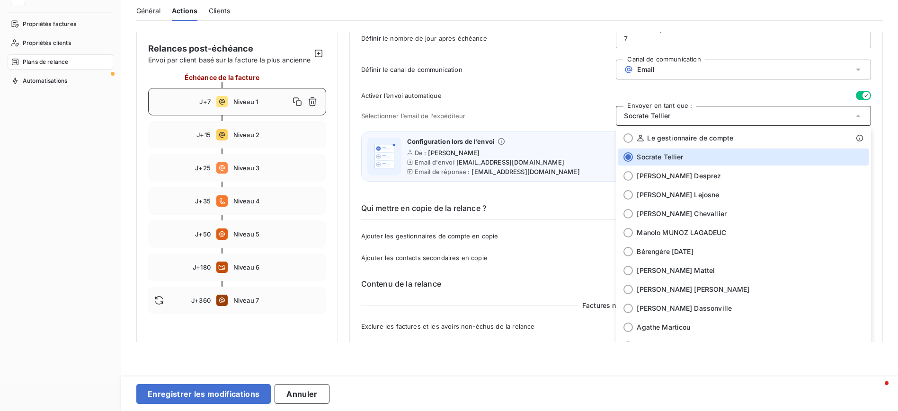
click at [574, 118] on span "Sélectionner l’email de l’expéditeur" at bounding box center [488, 116] width 255 height 8
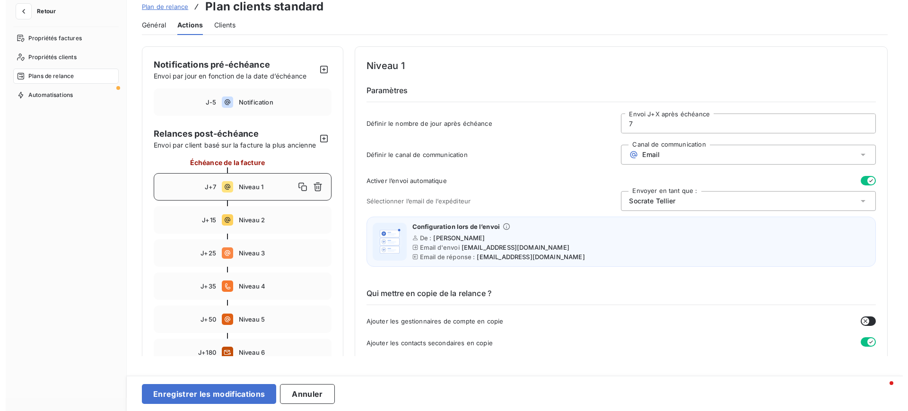
scroll to position [0, 0]
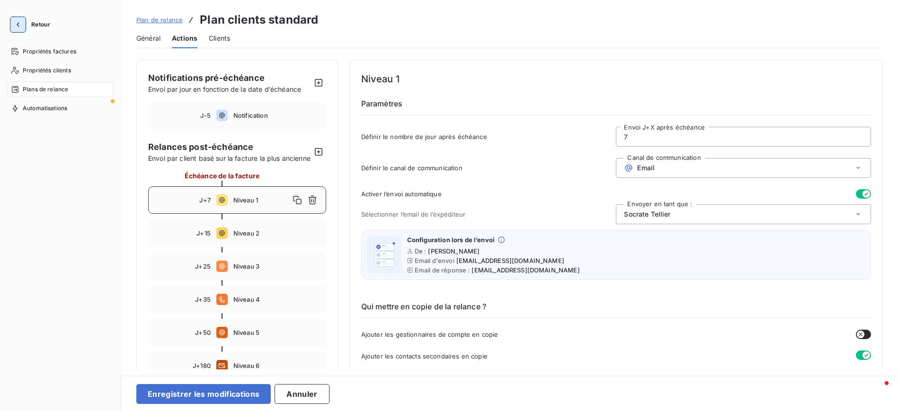
click at [19, 26] on icon "button" at bounding box center [18, 24] width 3 height 5
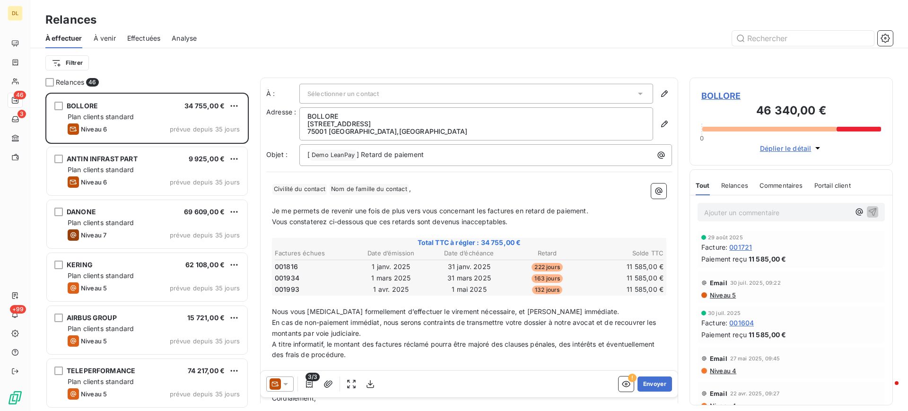
click at [189, 38] on span "Analyse" at bounding box center [184, 38] width 25 height 9
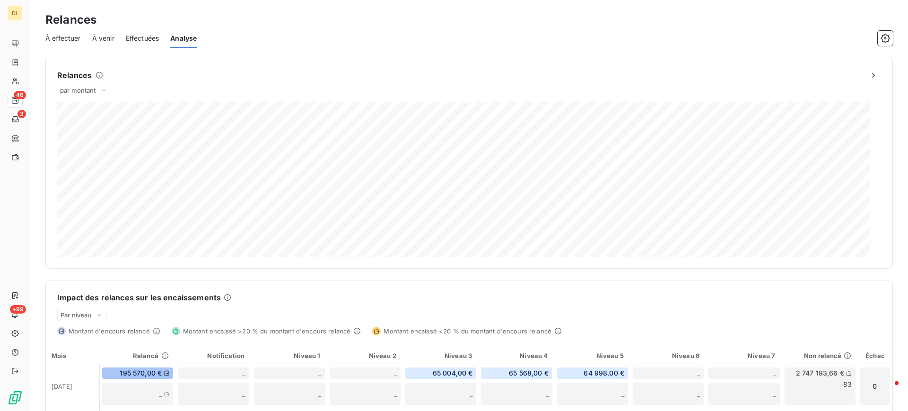
click at [68, 41] on span "À effectuer" at bounding box center [62, 38] width 35 height 9
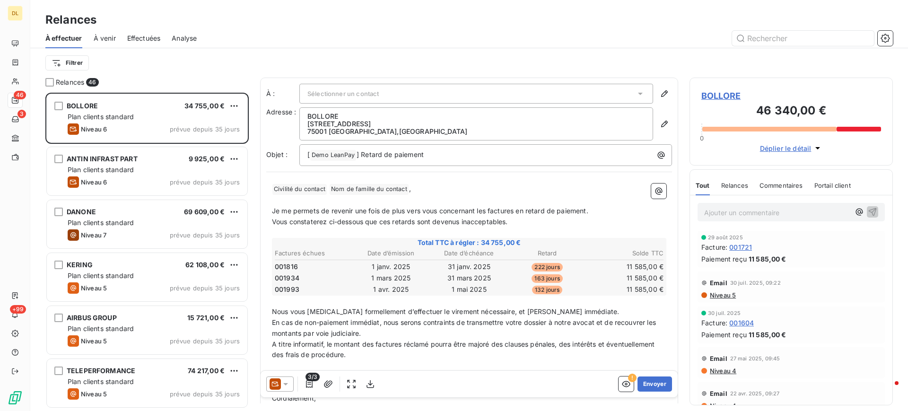
scroll to position [308, 193]
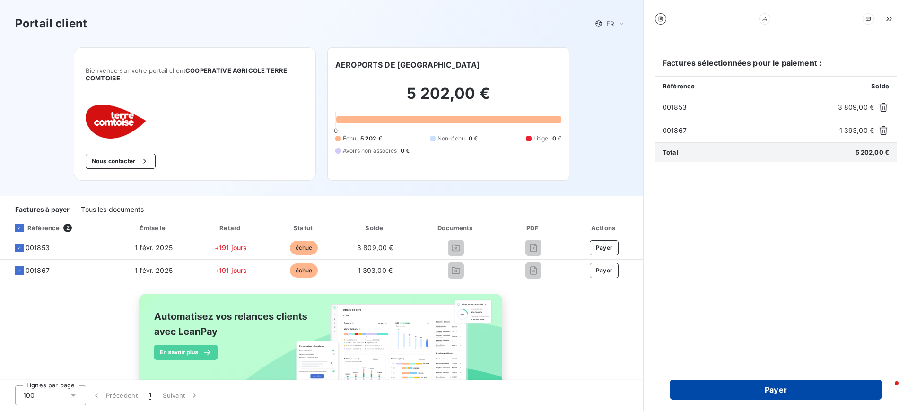
click at [804, 389] on button "Payer" at bounding box center [776, 390] width 212 height 20
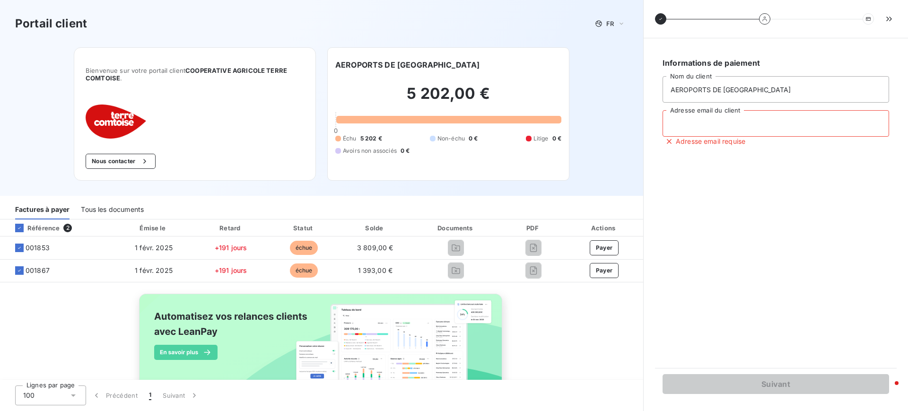
click at [737, 129] on input "Adresse email du client" at bounding box center [776, 123] width 227 height 26
type input "[PERSON_NAME][EMAIL_ADDRESS][PERSON_NAME][DOMAIN_NAME]"
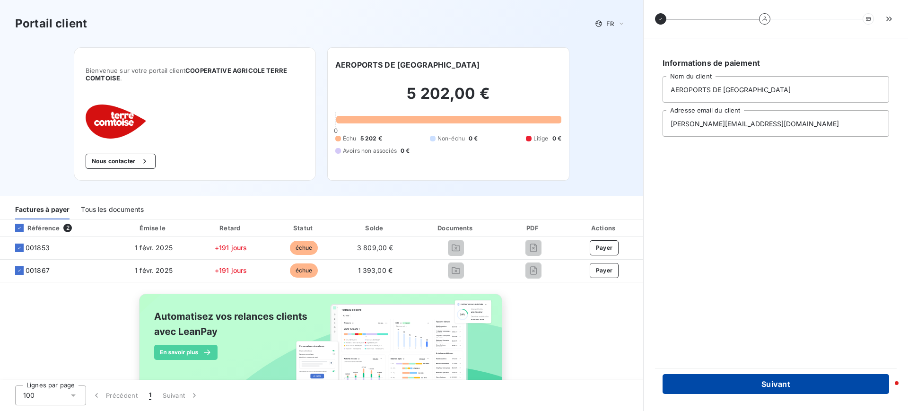
click at [803, 385] on button "Suivant" at bounding box center [776, 384] width 227 height 20
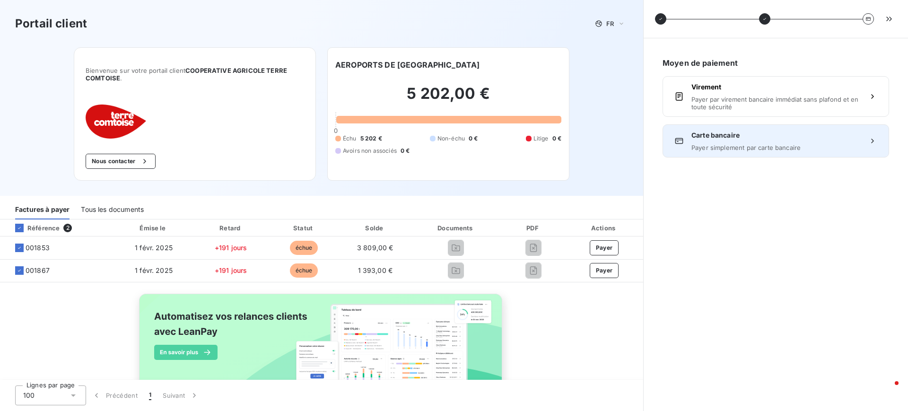
click at [767, 139] on span "Carte bancaire" at bounding box center [776, 135] width 169 height 9
